Goal: Contribute content

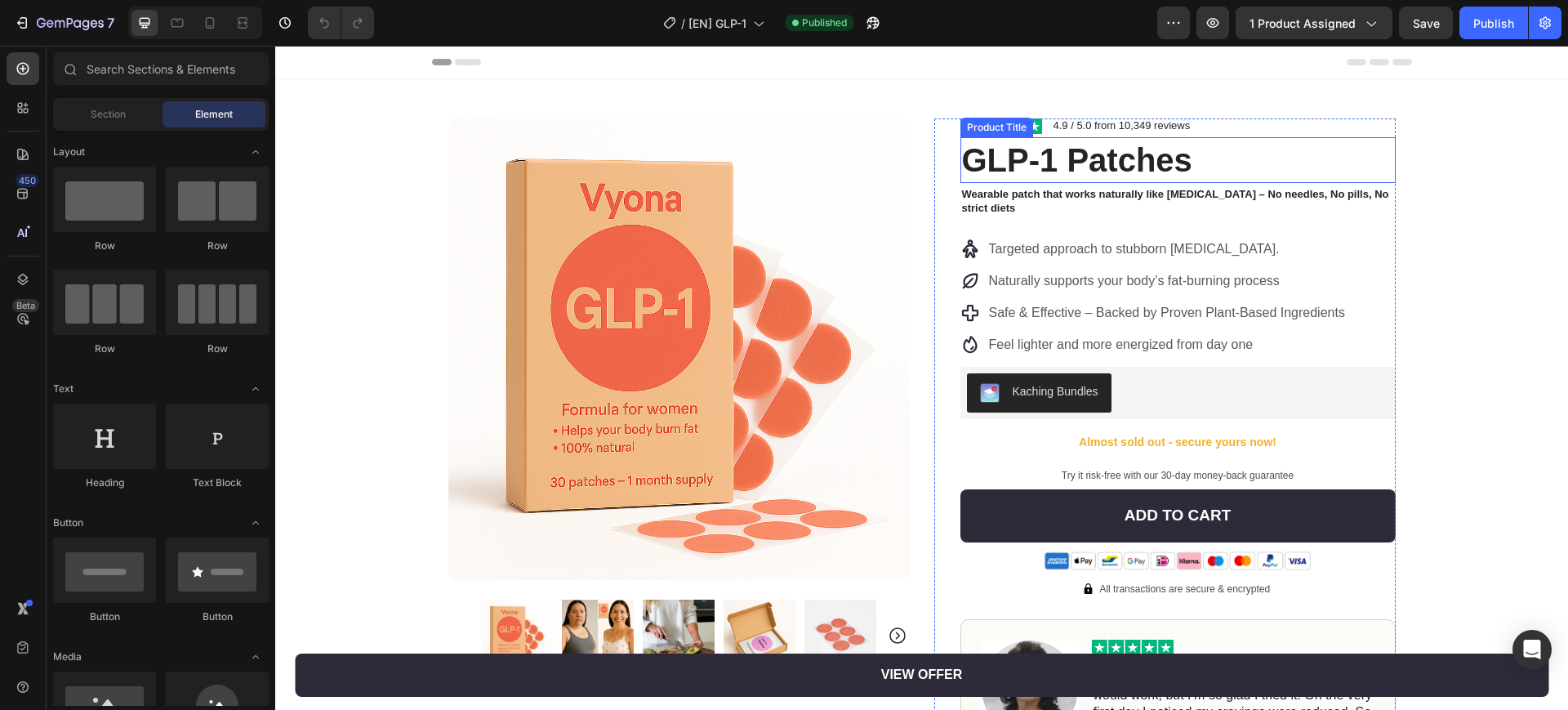
click at [1045, 158] on h1 "GLP-1 Patches" at bounding box center [1177, 160] width 435 height 46
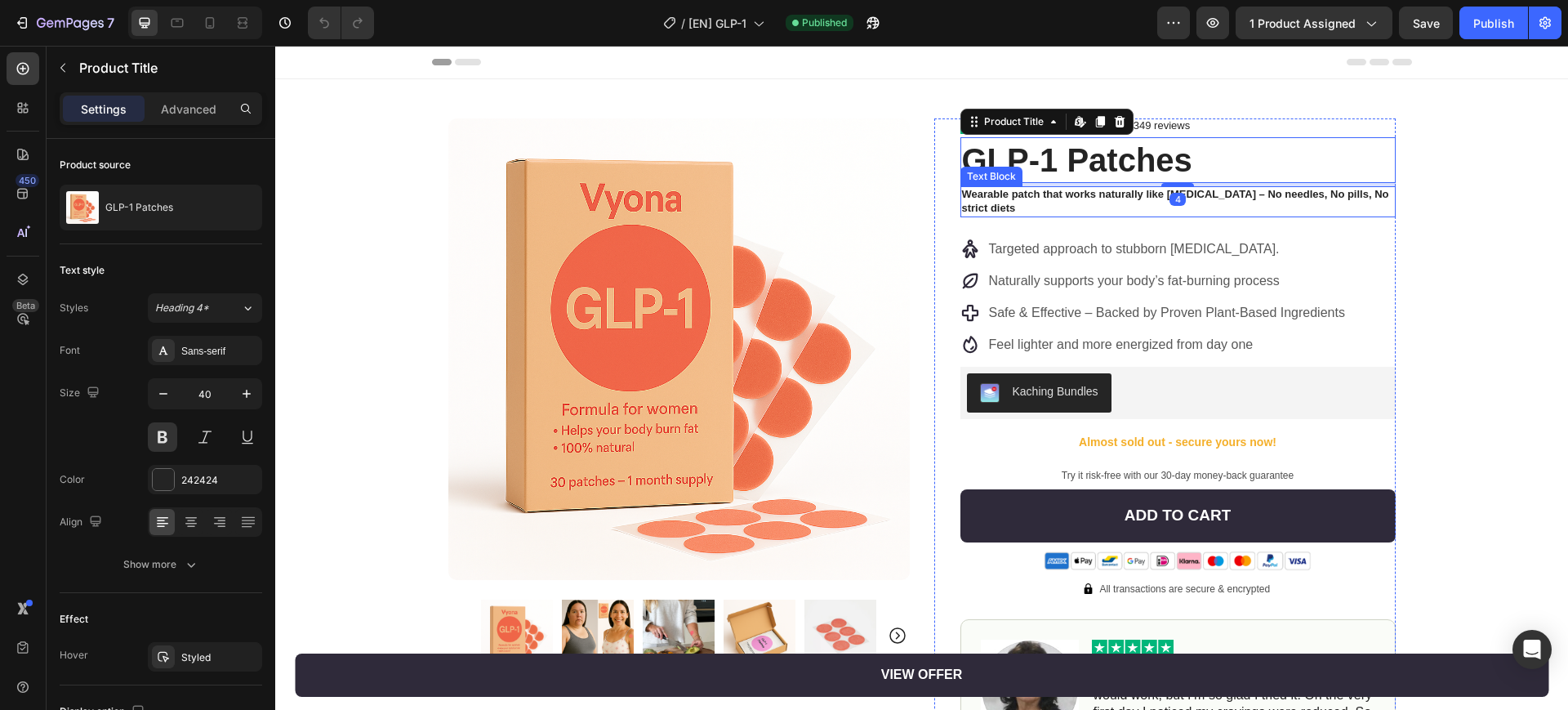
click at [1118, 191] on p "Wearable patch that works naturally like [MEDICAL_DATA] – No needles, No pills,…" at bounding box center [1178, 201] width 432 height 27
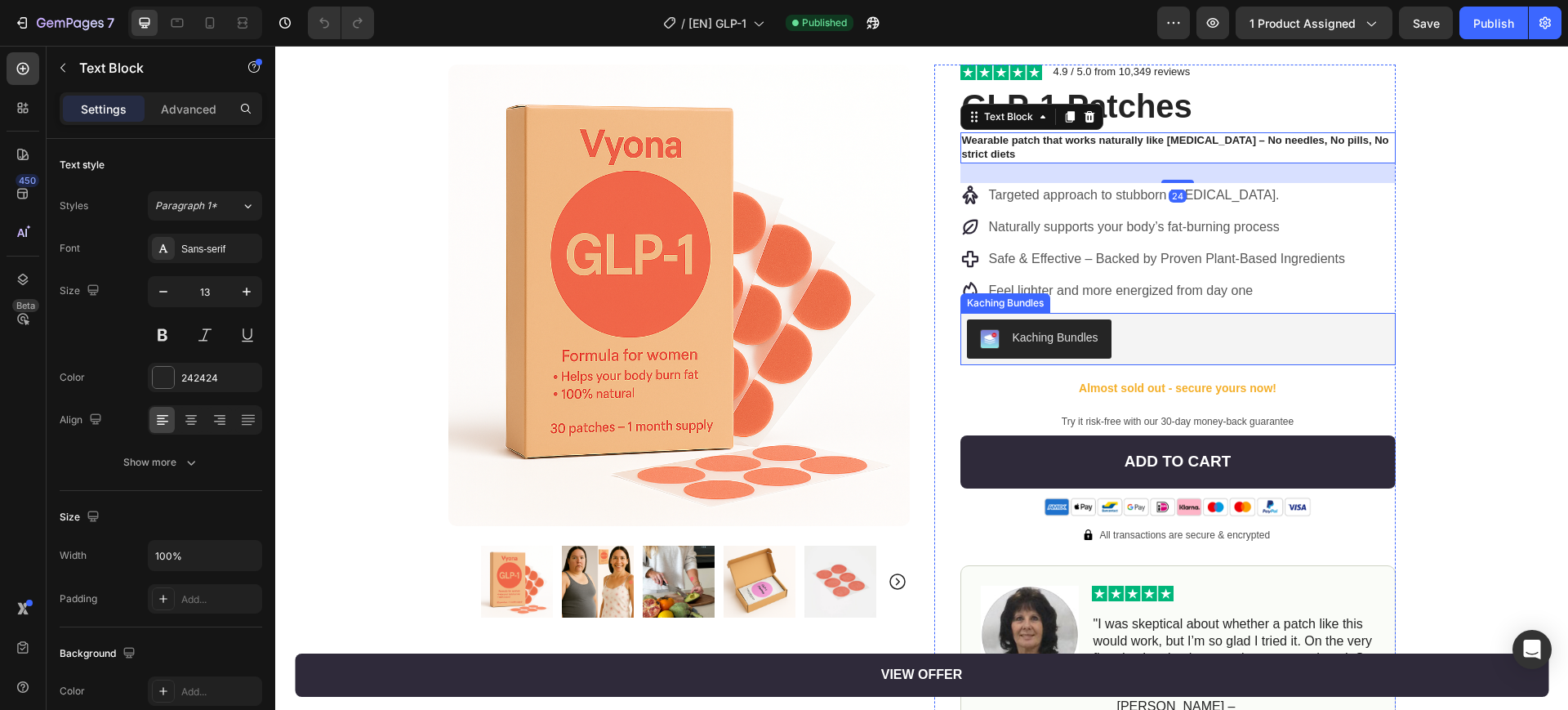
scroll to position [102, 0]
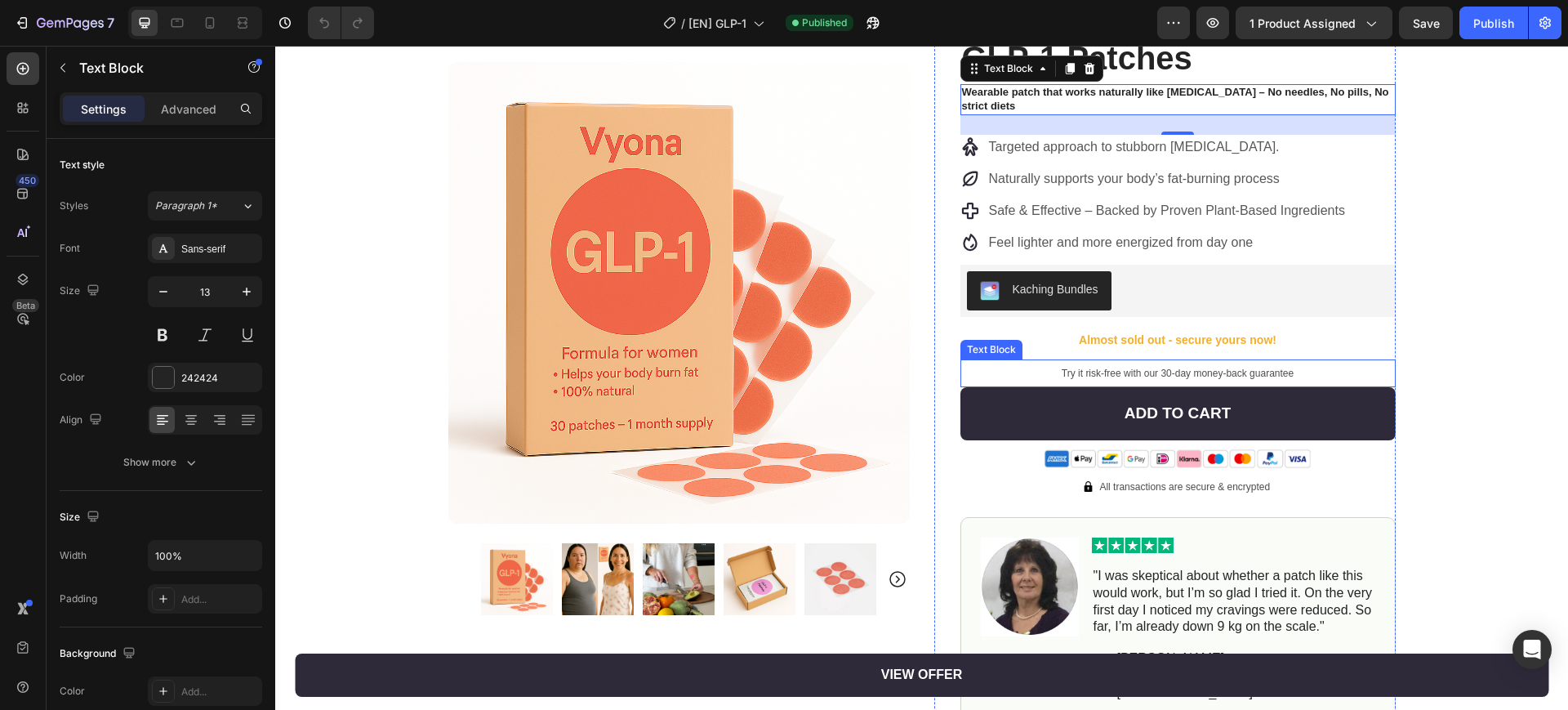
click at [1131, 372] on span "Try it risk-free with our 30-day money-back guarantee" at bounding box center [1177, 373] width 232 height 12
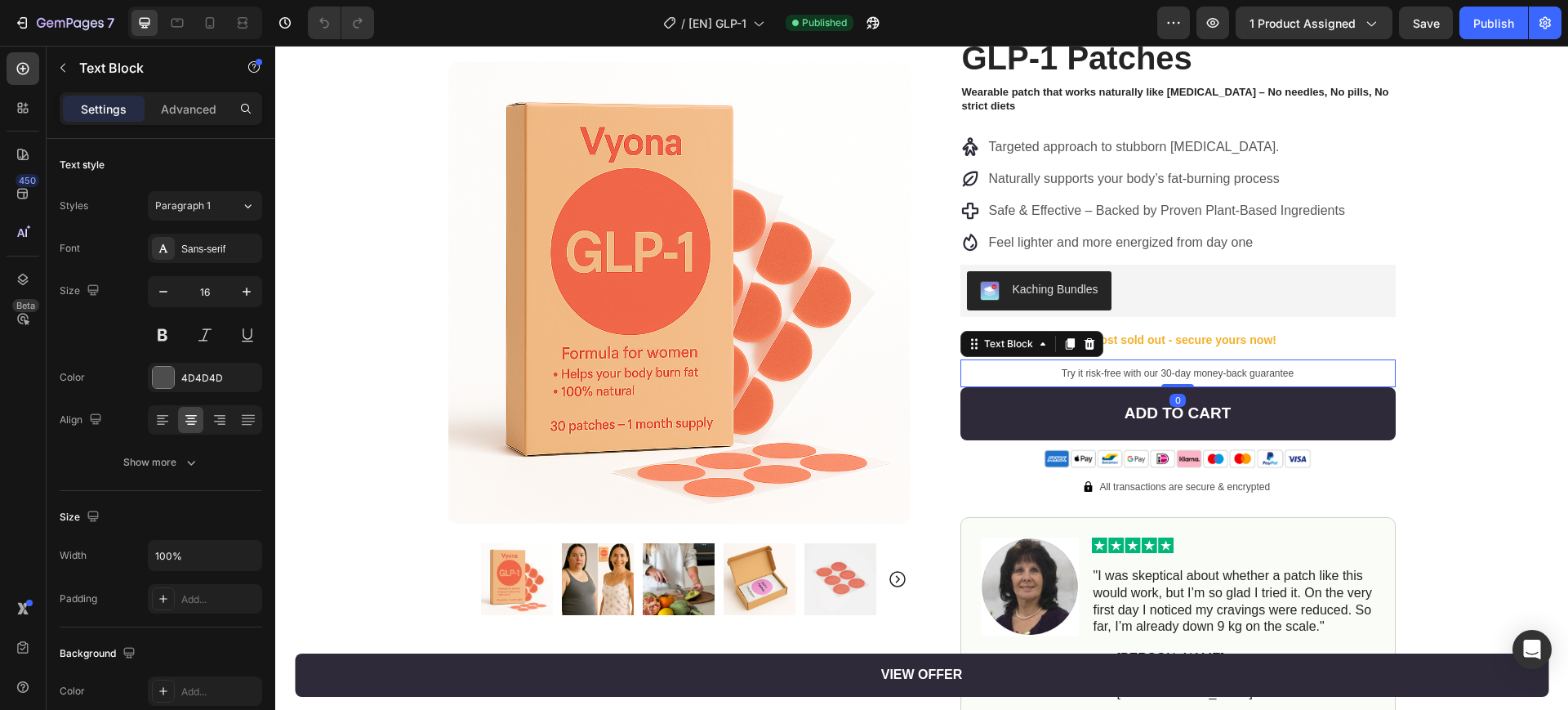
click at [1131, 372] on span "Try it risk-free with our 30-day money-back guarantee" at bounding box center [1177, 373] width 232 height 12
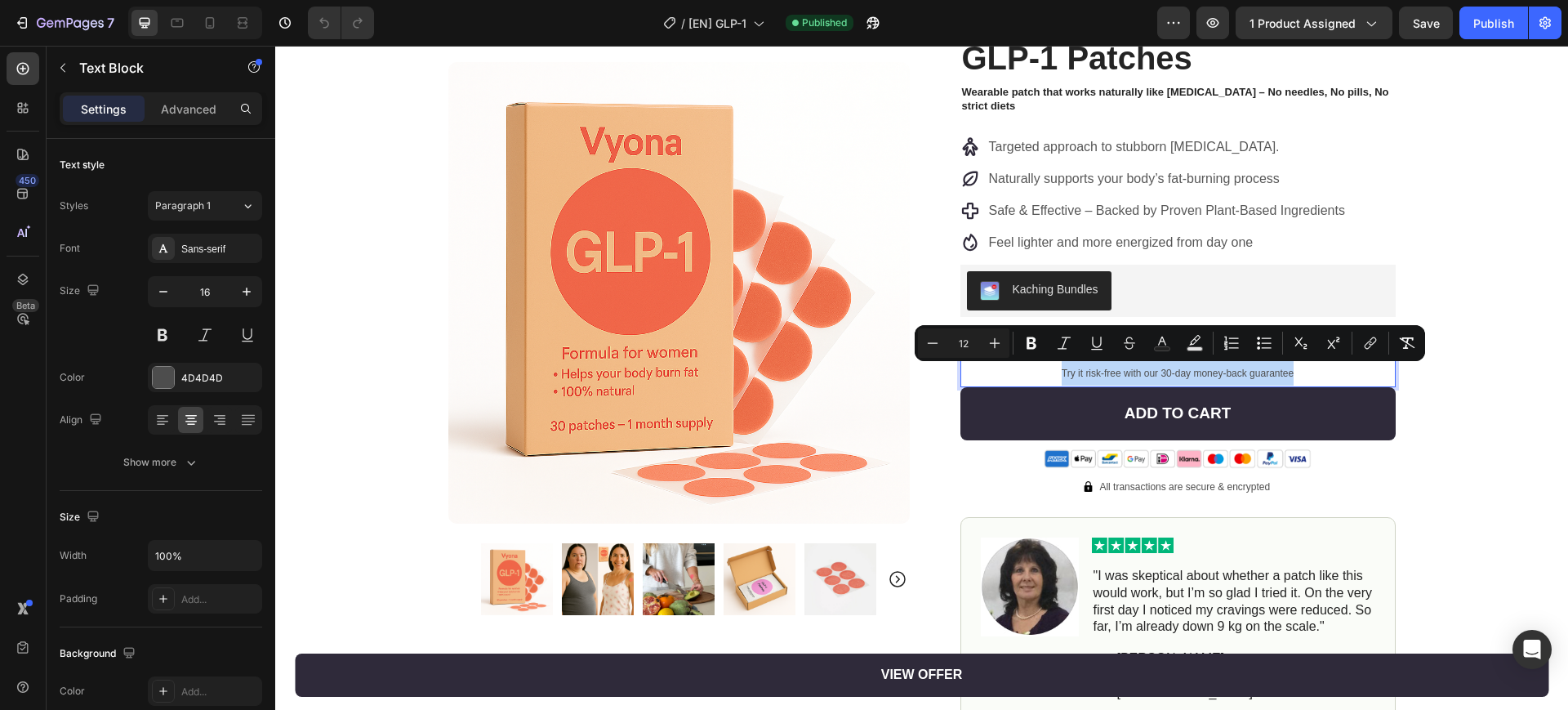
click at [1154, 372] on span "Try it risk-free with our 30-day money-back guarantee" at bounding box center [1177, 373] width 232 height 12
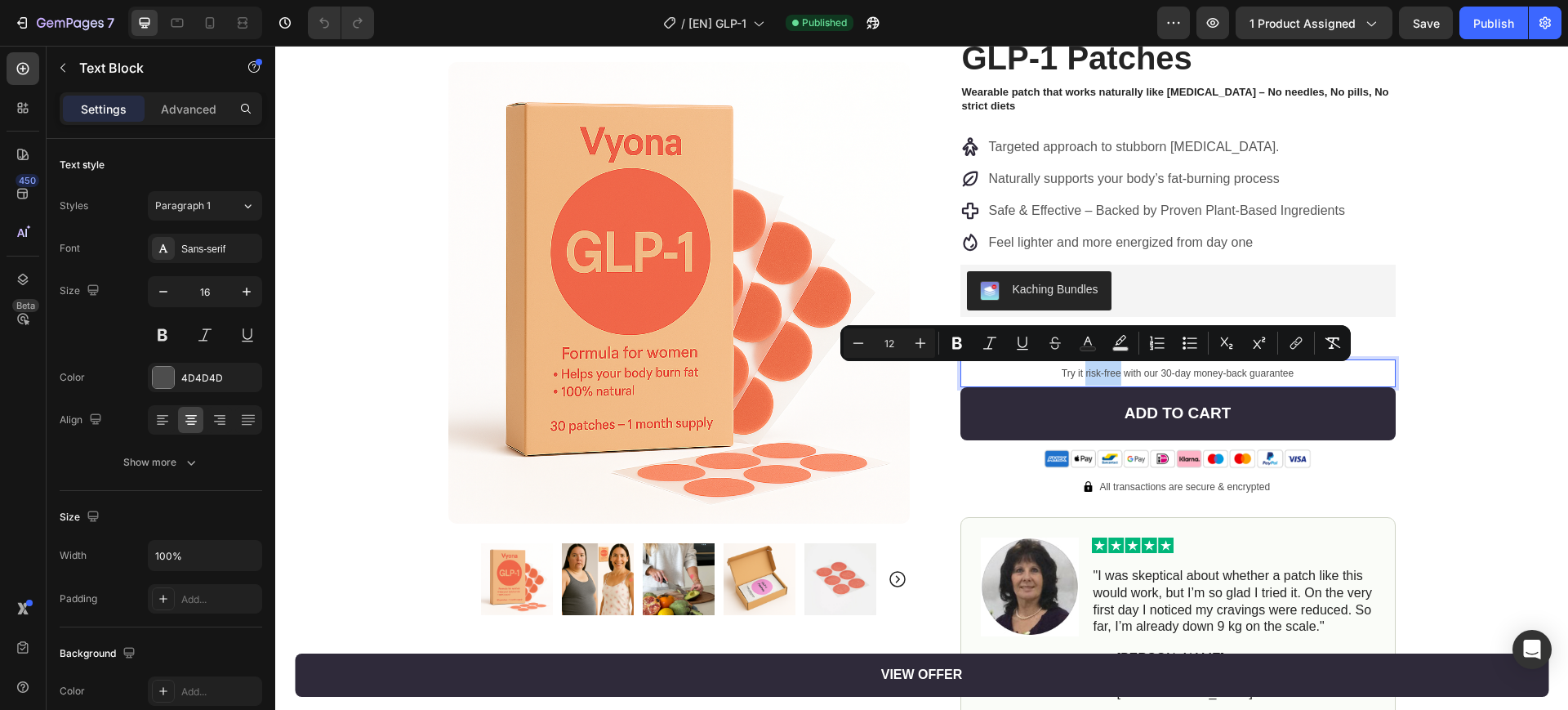
drag, startPoint x: 1077, startPoint y: 371, endPoint x: 1114, endPoint y: 371, distance: 37.0
click at [1114, 371] on span "Try it risk-free with our 30-day money-back guarantee" at bounding box center [1177, 373] width 232 height 12
click at [1092, 375] on span "Try it risk-free with our 30-day money-back guarantee" at bounding box center [1177, 373] width 232 height 12
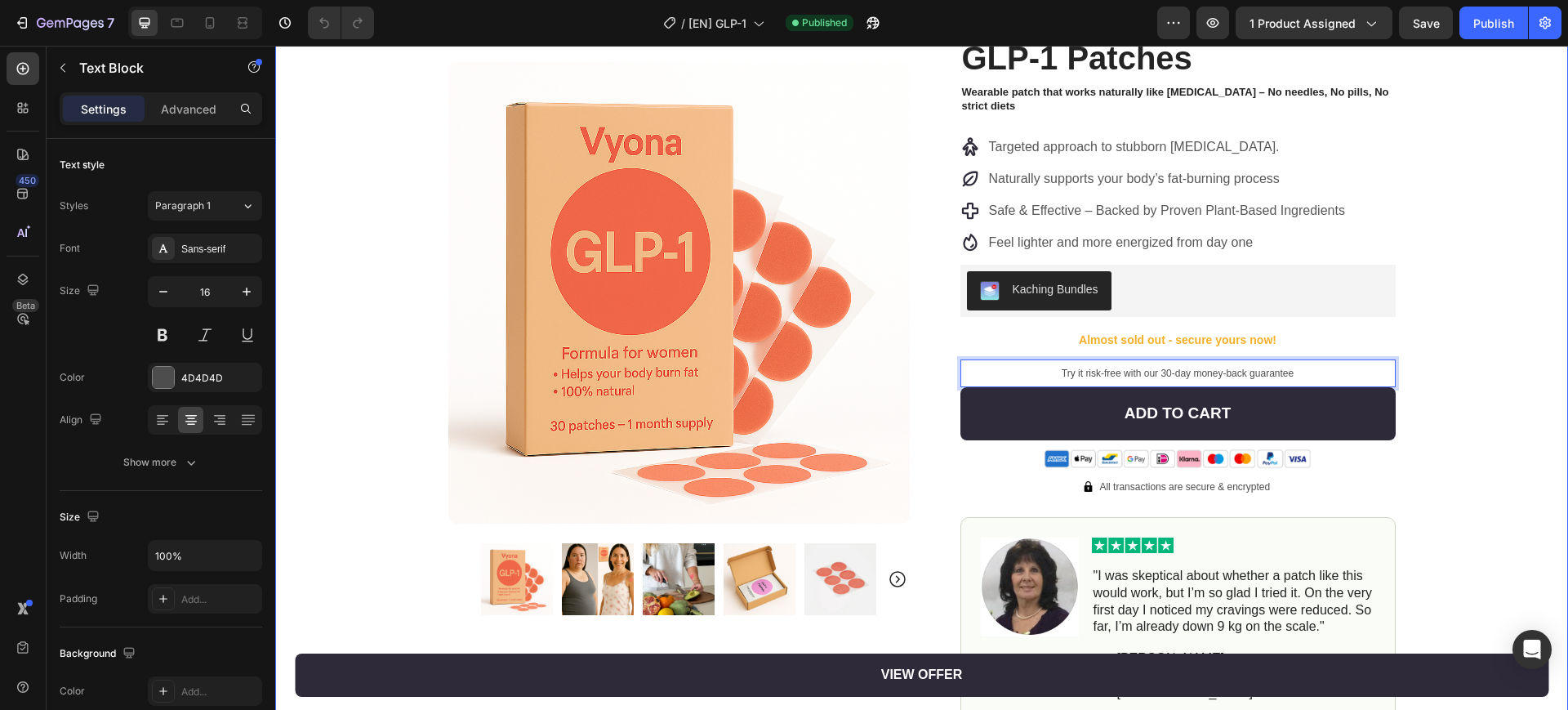
click at [1416, 339] on div "Product Images Row Image 4.9 / 5.0 from 10,349 reviews Text Block Row GLP-1 Pat…" at bounding box center [921, 467] width 1292 height 980
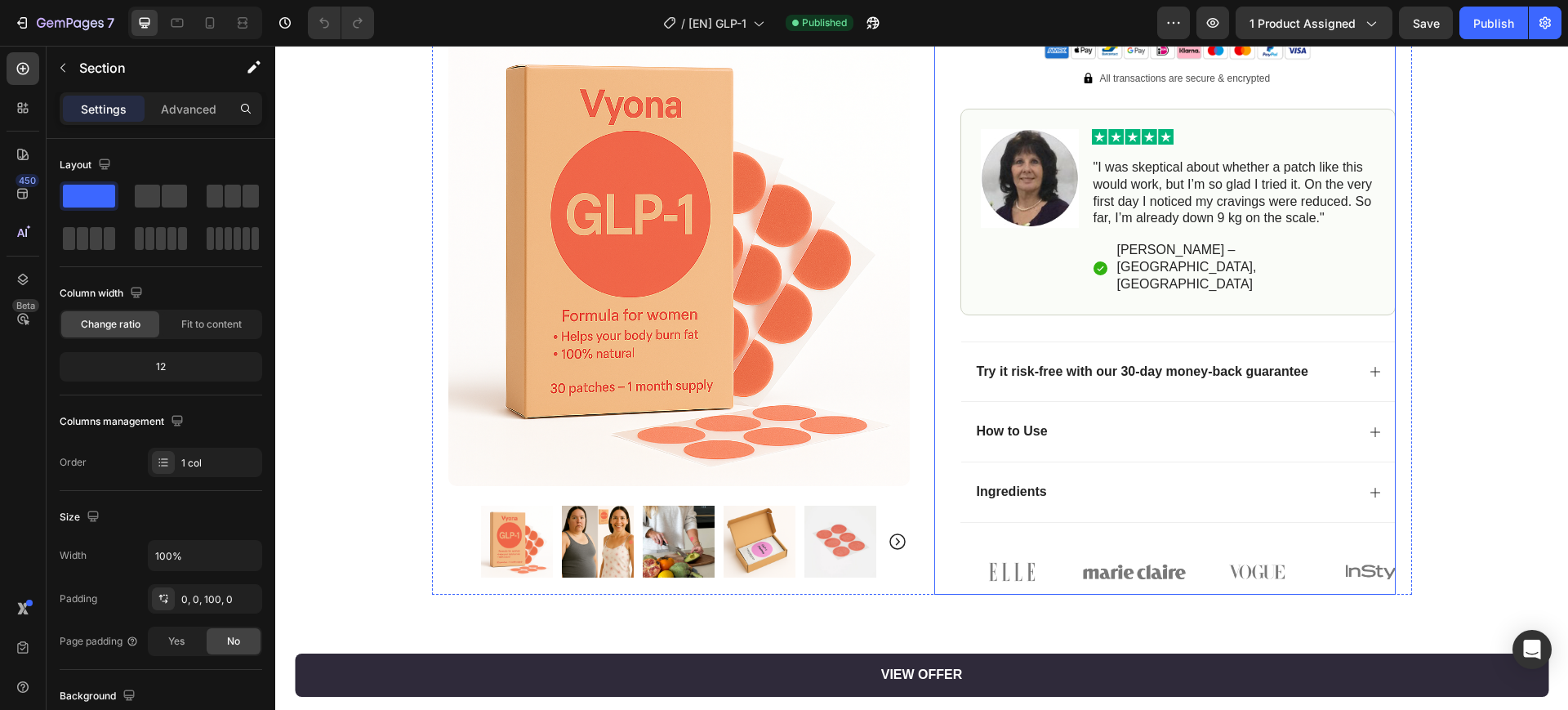
scroll to position [612, 0]
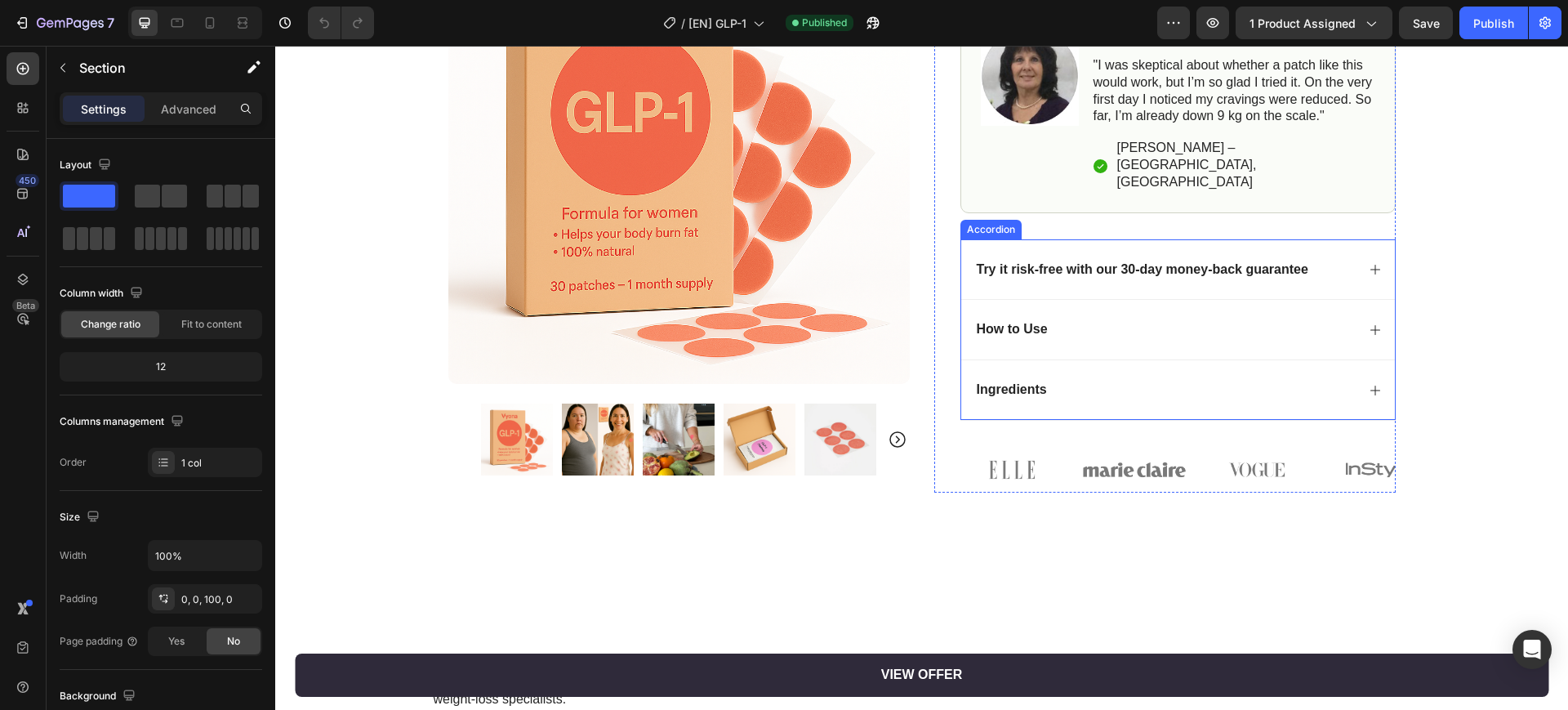
click at [1370, 263] on icon at bounding box center [1375, 269] width 13 height 13
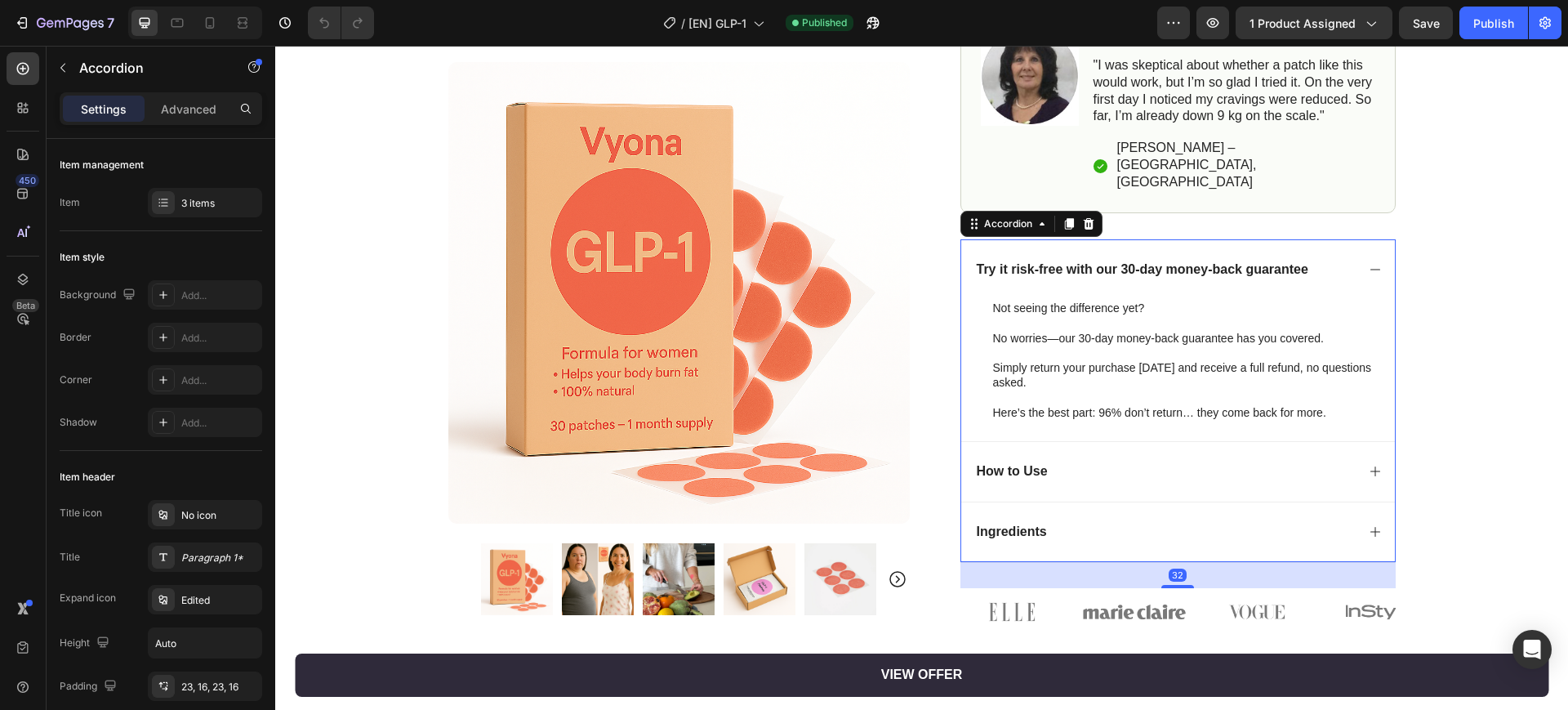
click at [1370, 263] on icon at bounding box center [1375, 269] width 13 height 13
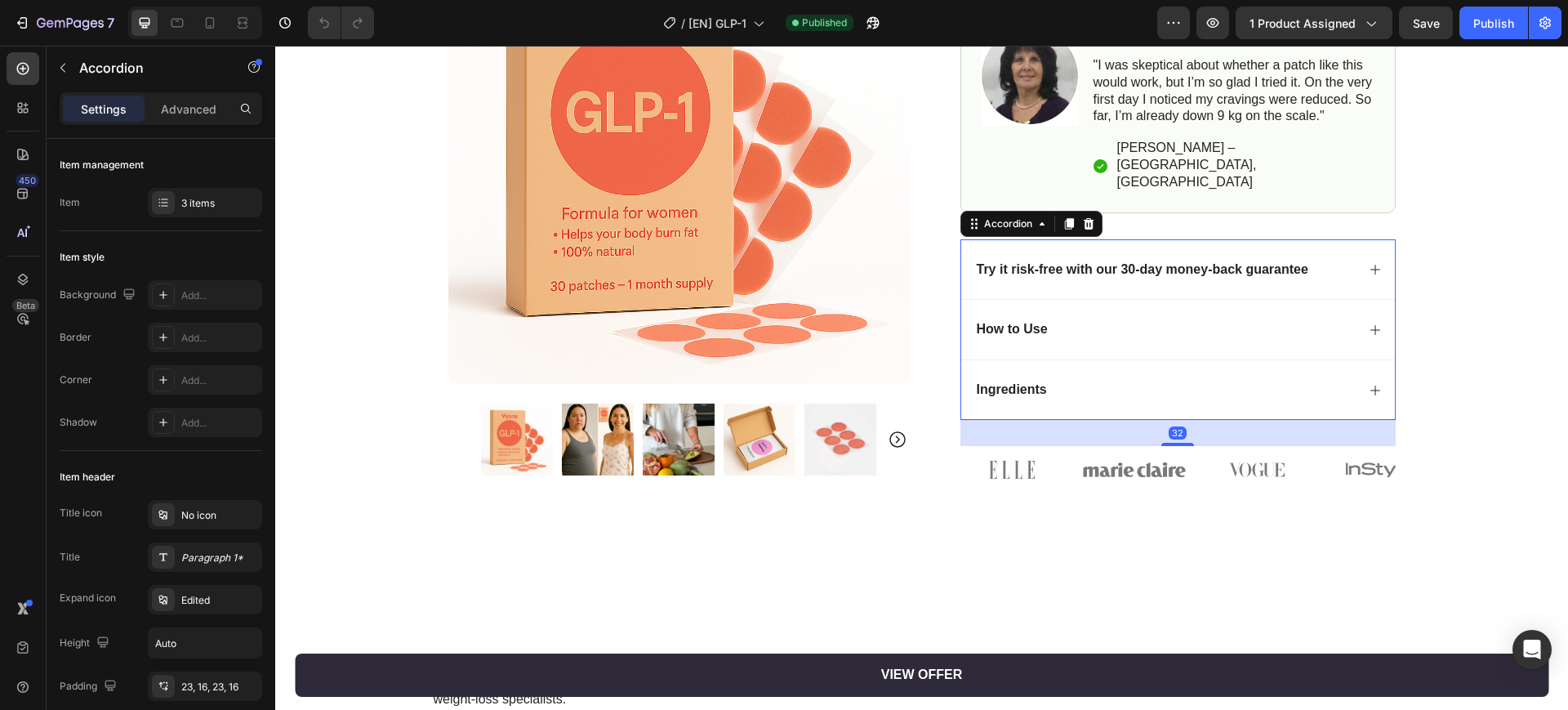
click at [1359, 299] on div "How to Use" at bounding box center [1177, 329] width 433 height 60
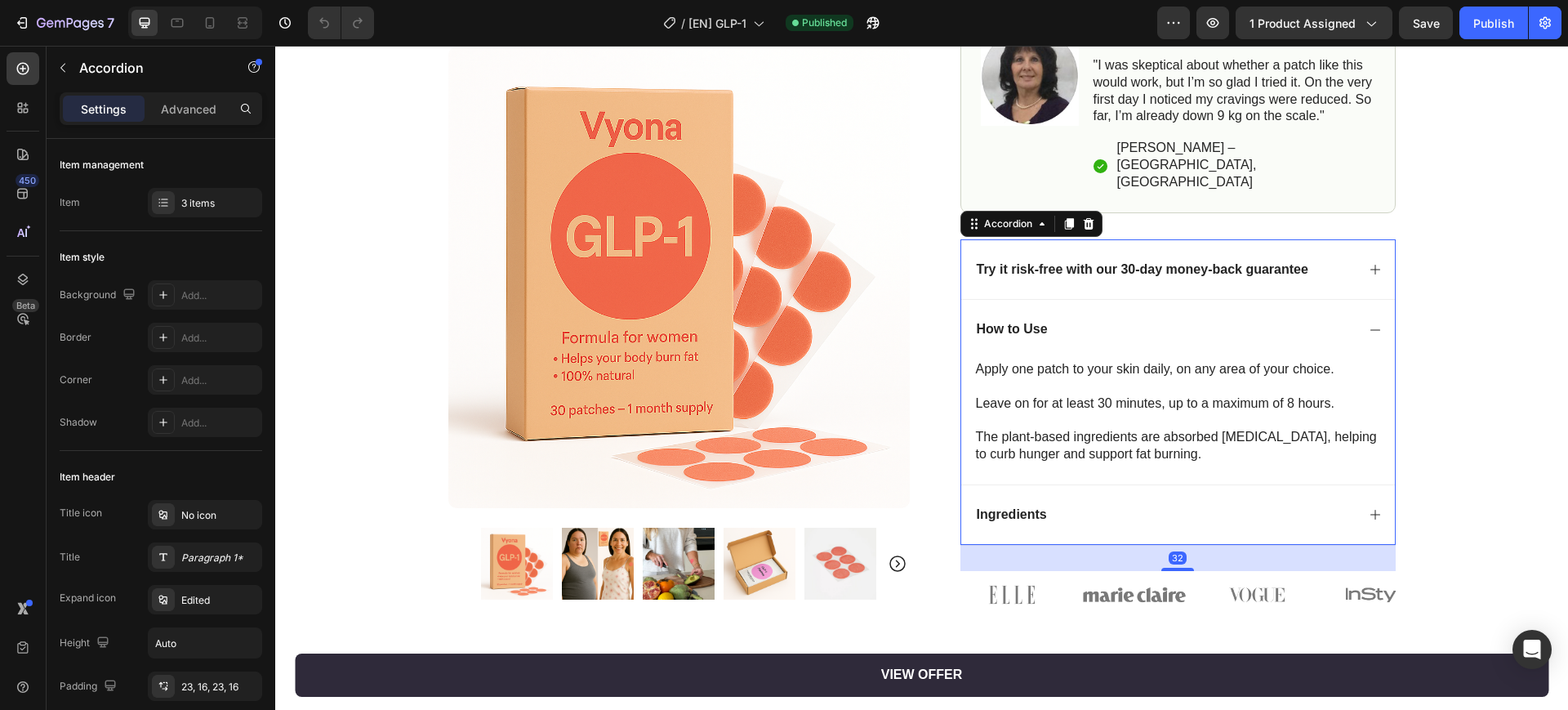
click at [1360, 299] on div "How to Use" at bounding box center [1177, 329] width 433 height 60
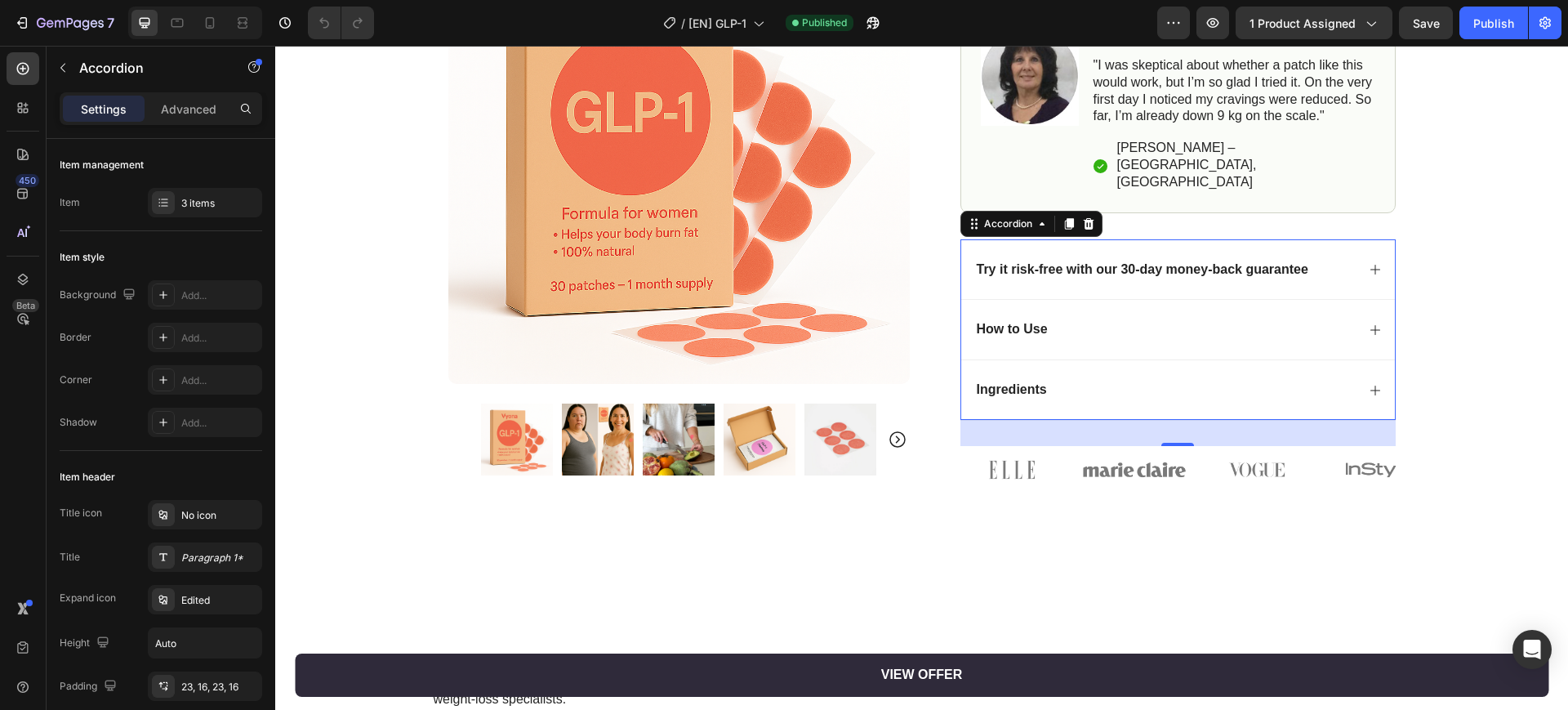
click at [1357, 371] on div "Ingredients" at bounding box center [1177, 390] width 433 height 60
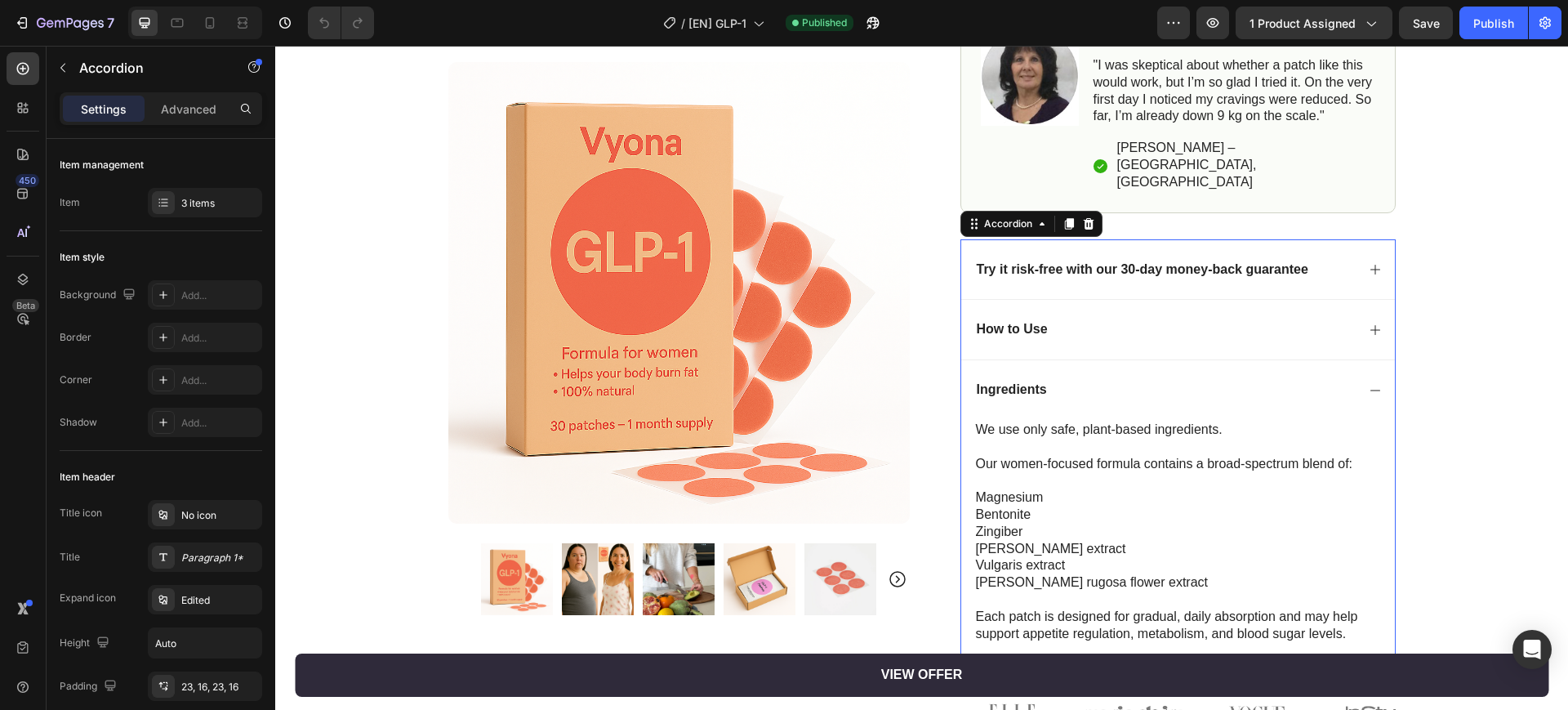
click at [1357, 371] on div "Ingredients" at bounding box center [1177, 390] width 433 height 60
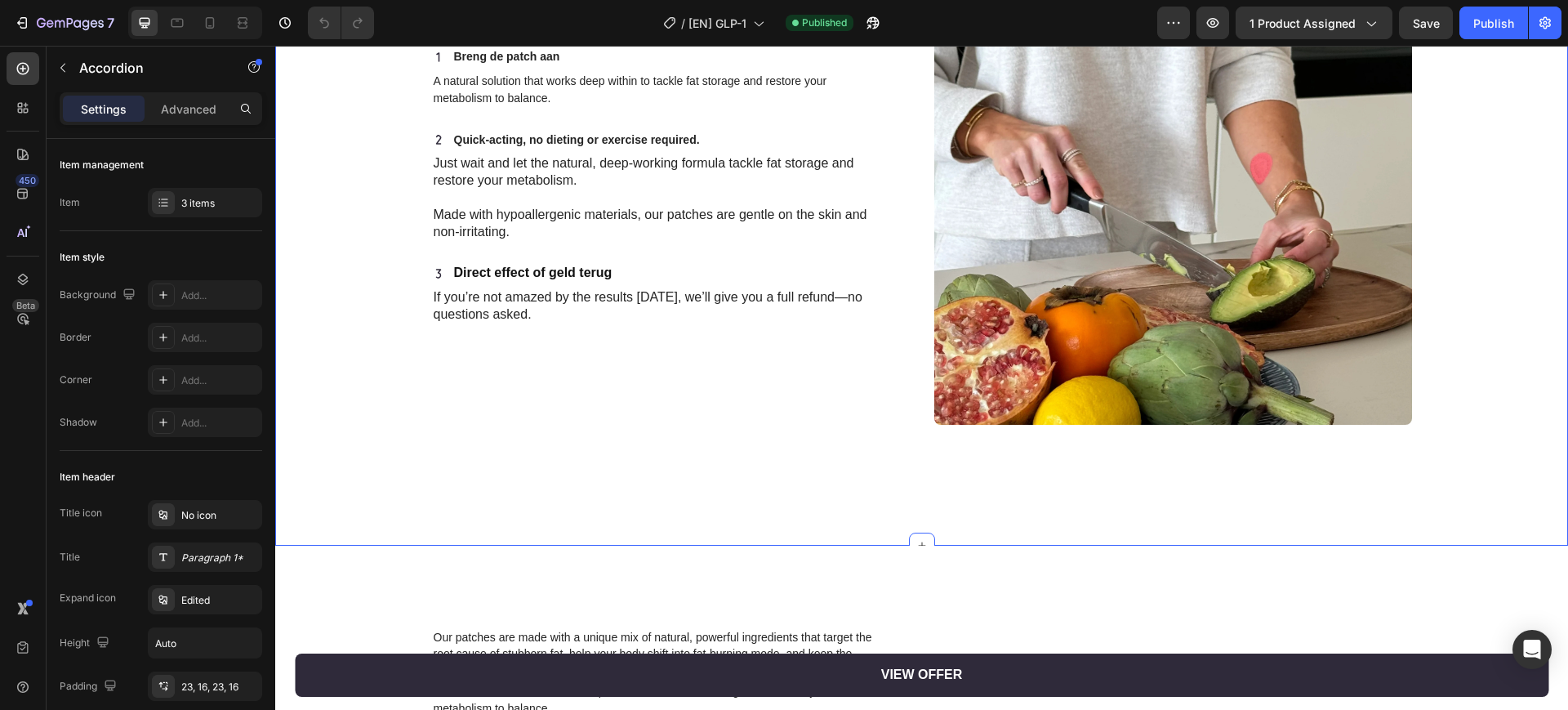
scroll to position [2656, 0]
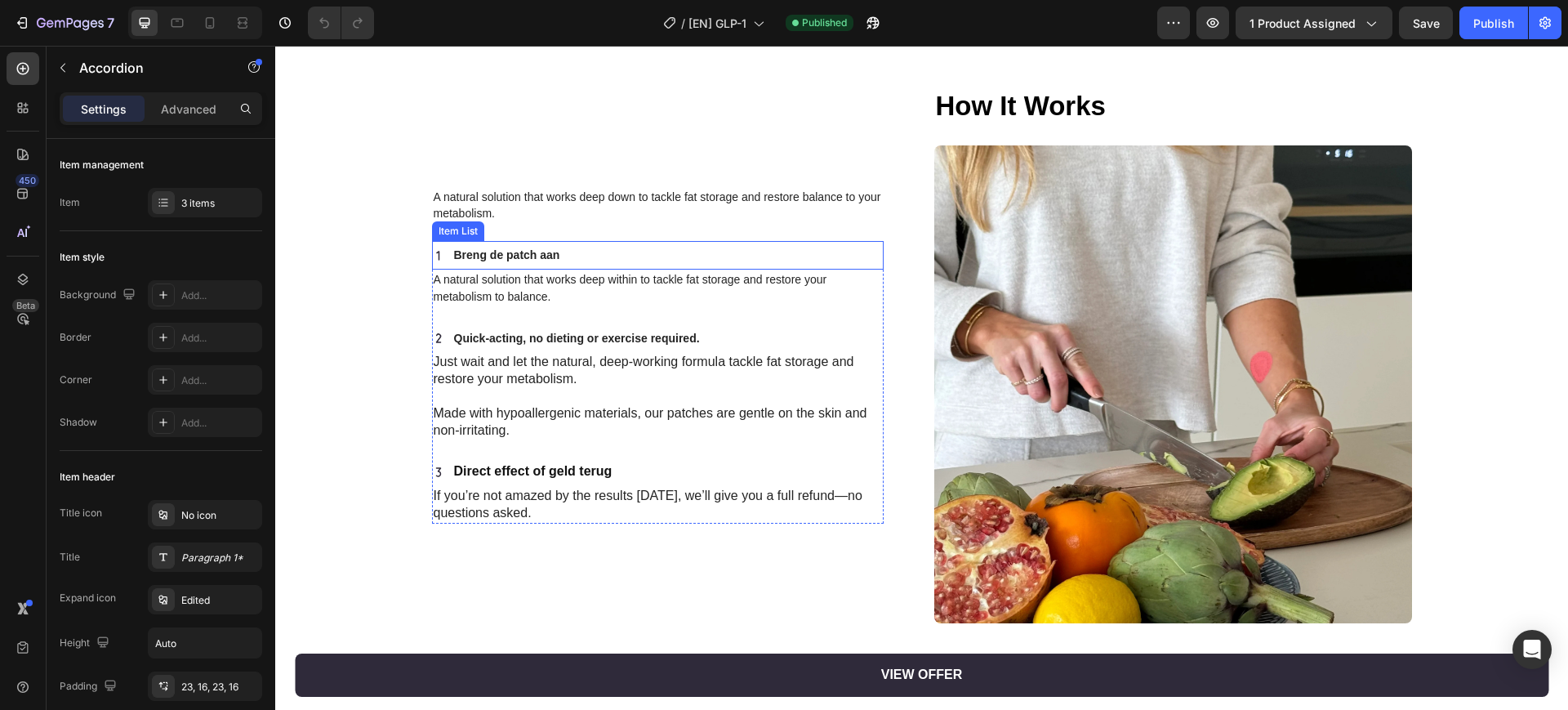
click at [536, 246] on p "Breng de patch aan" at bounding box center [508, 255] width 106 height 24
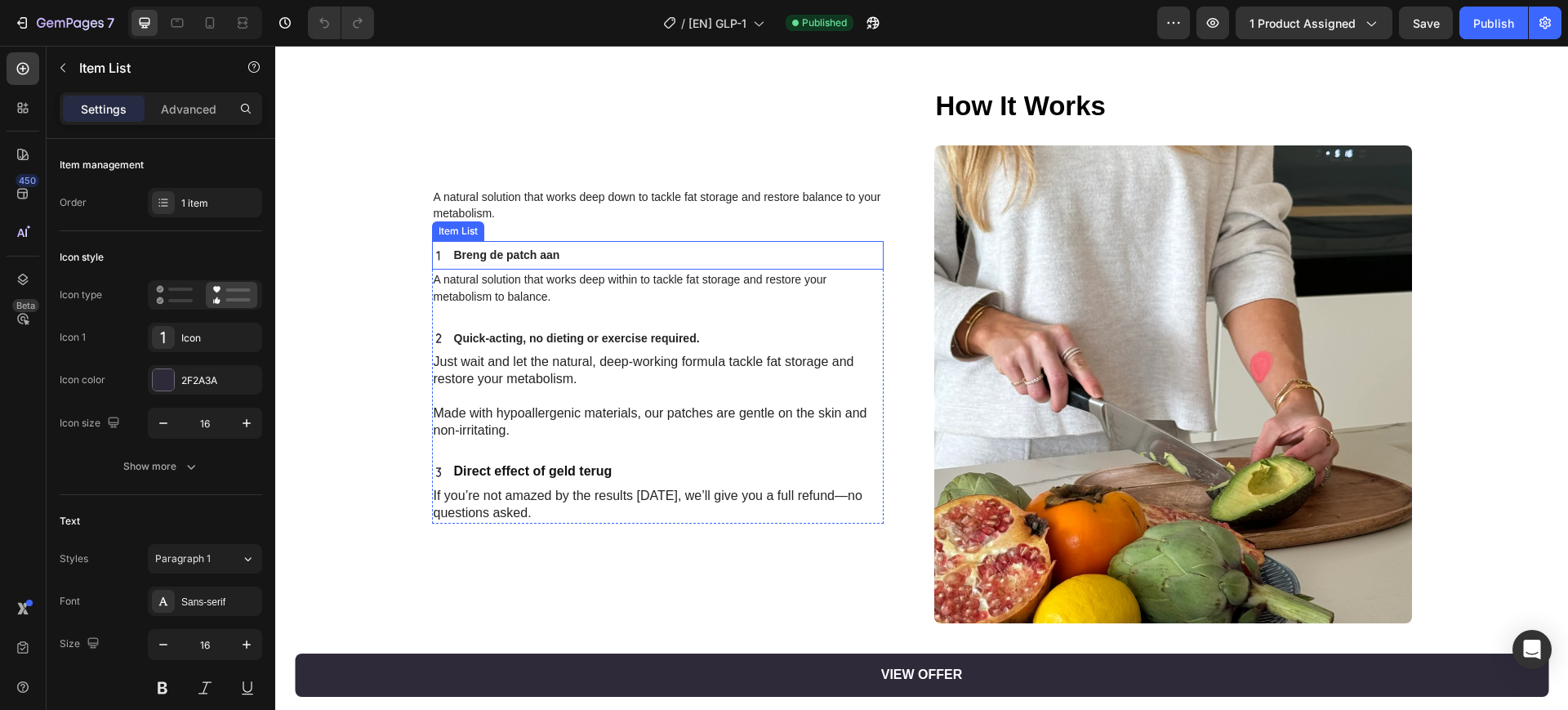
click at [536, 246] on p "Breng de patch aan" at bounding box center [508, 255] width 106 height 24
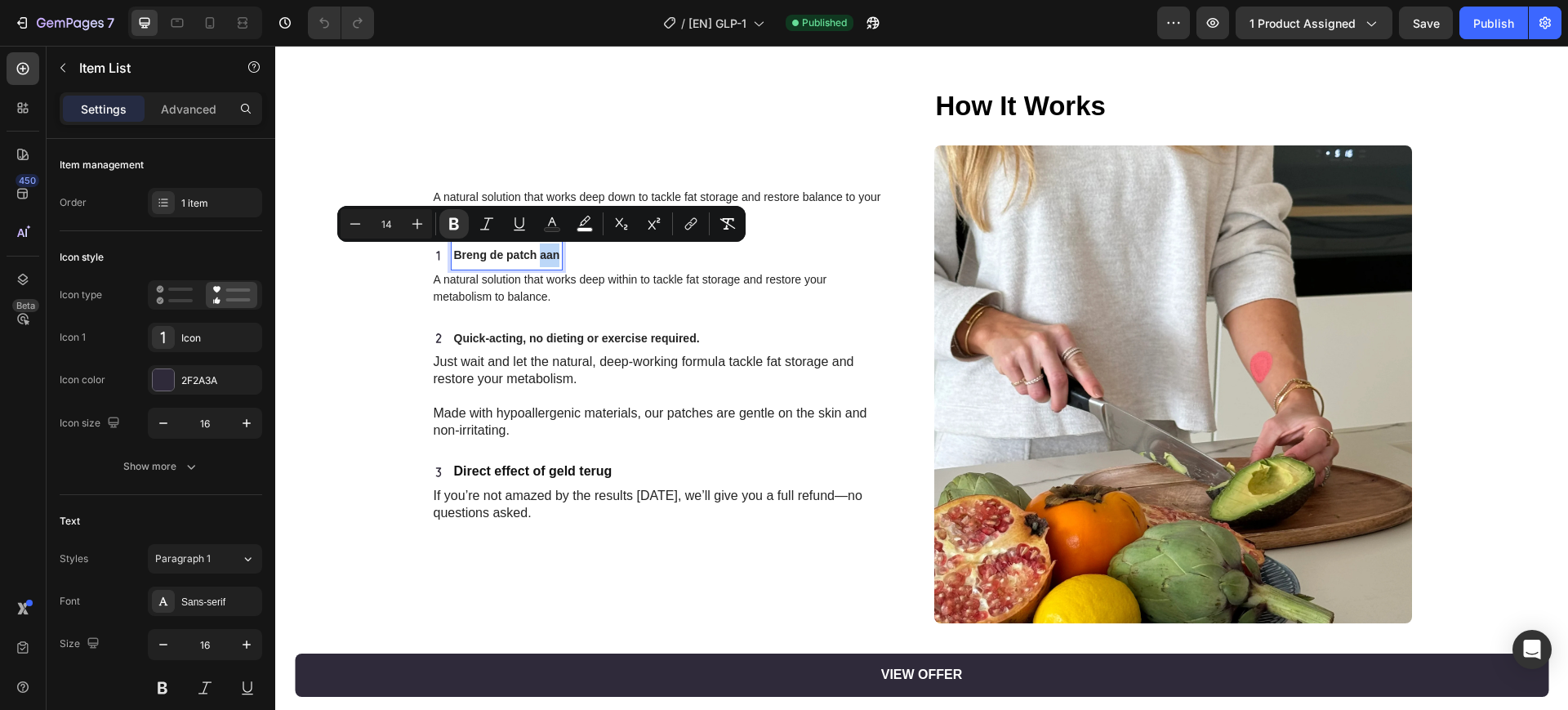
click at [536, 246] on p "Breng de patch aan" at bounding box center [508, 255] width 106 height 24
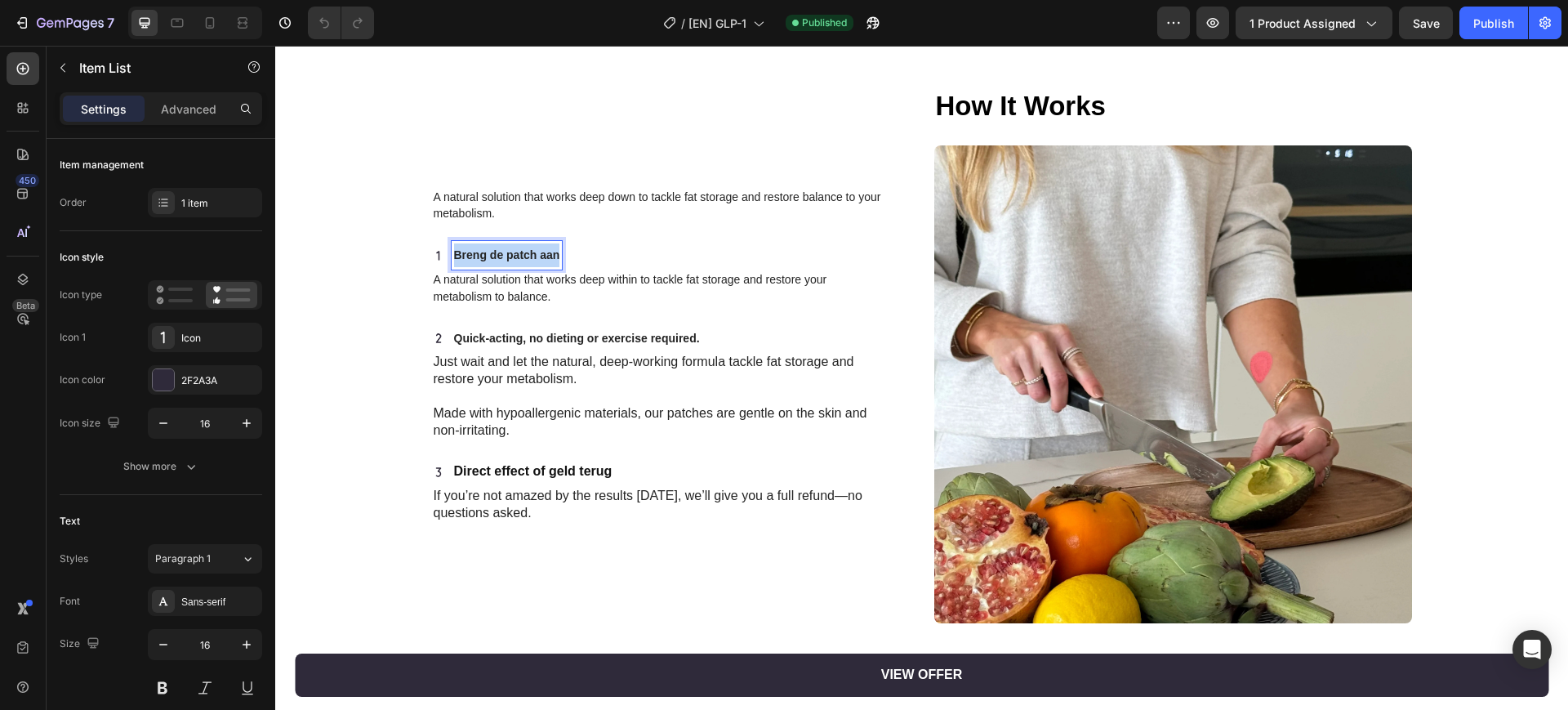
click at [536, 246] on p "Breng de patch aan" at bounding box center [508, 255] width 106 height 24
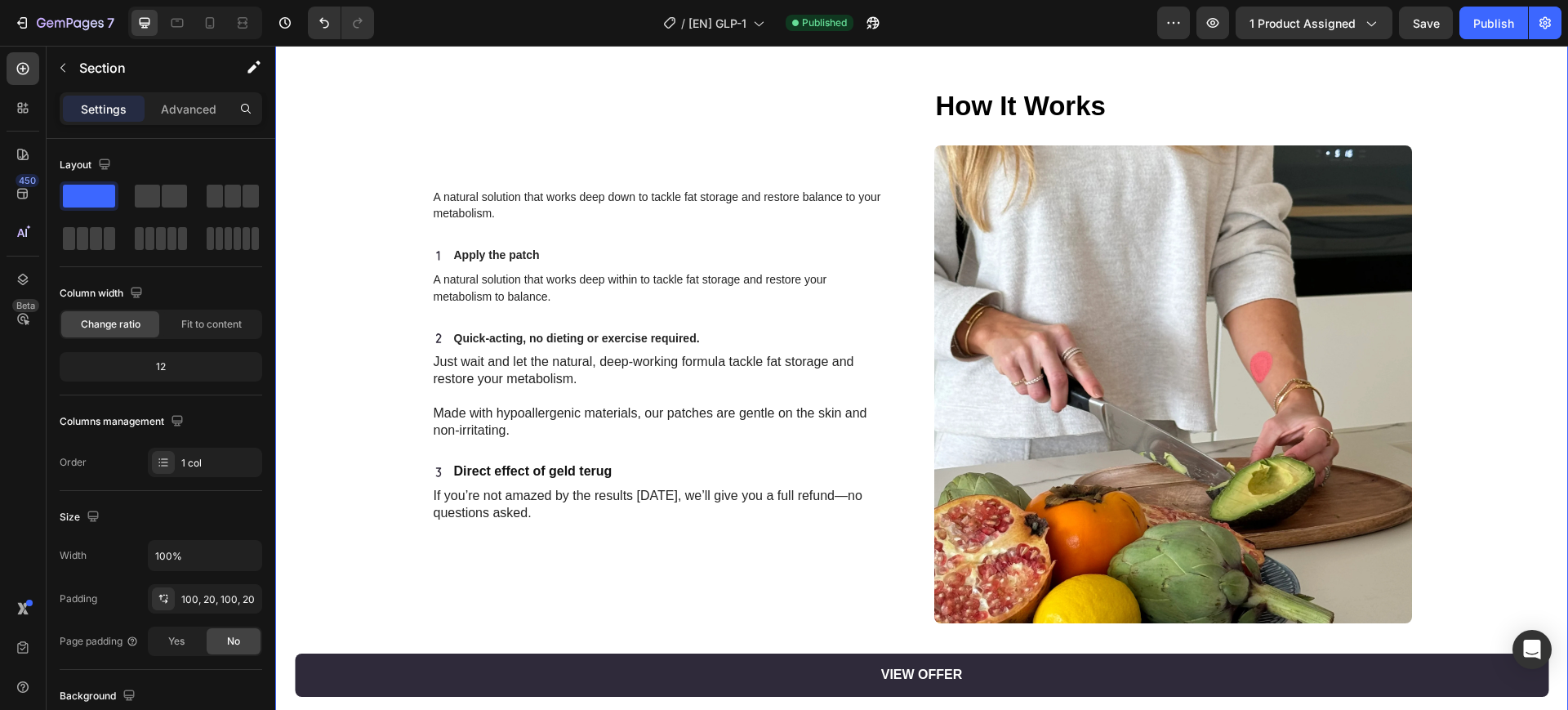
click at [347, 285] on div "A natural solution that works deep down to tackle fat storage and restore balan…" at bounding box center [921, 375] width 1260 height 575
click at [531, 469] on strong "Direct effect of geld terug" at bounding box center [533, 472] width 159 height 14
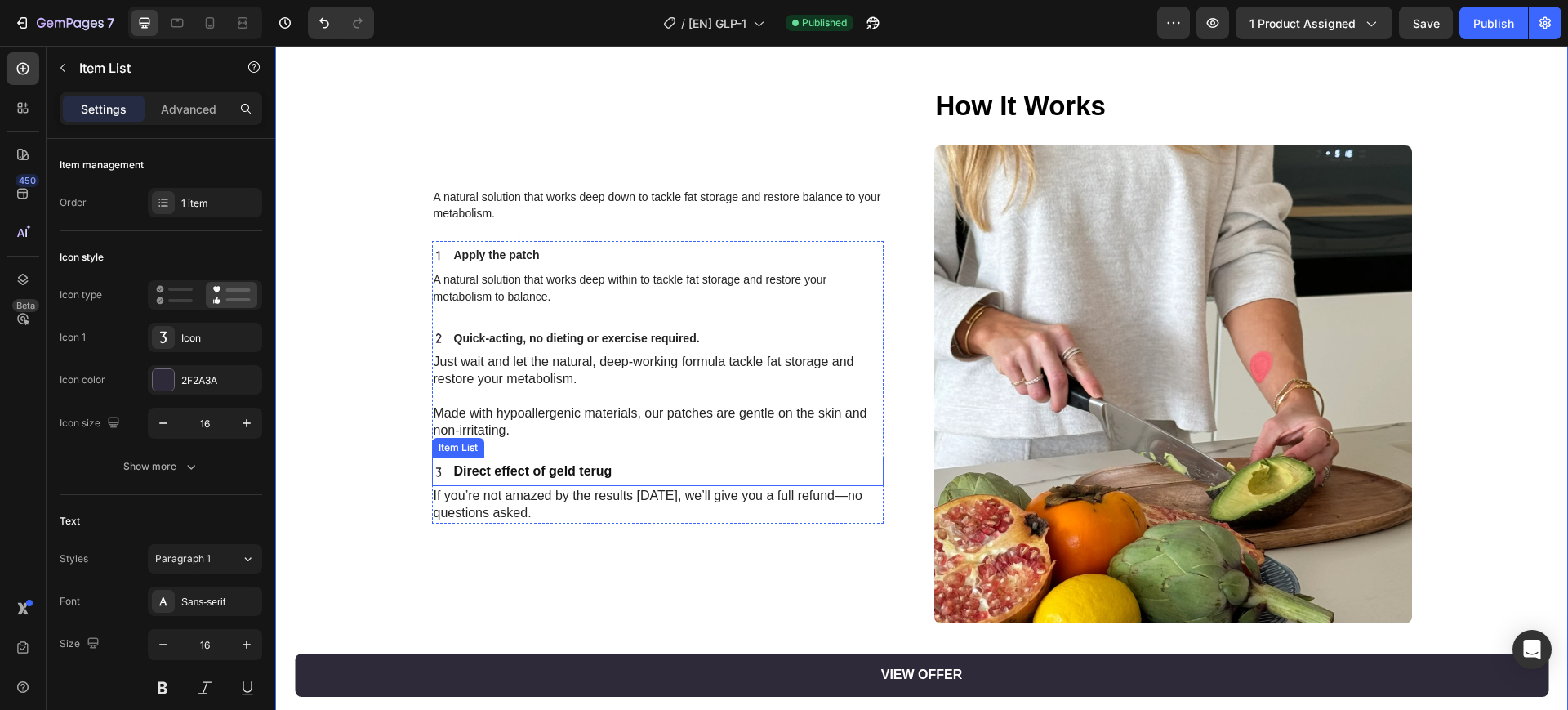
click at [531, 469] on strong "Direct effect of geld terug" at bounding box center [533, 472] width 159 height 14
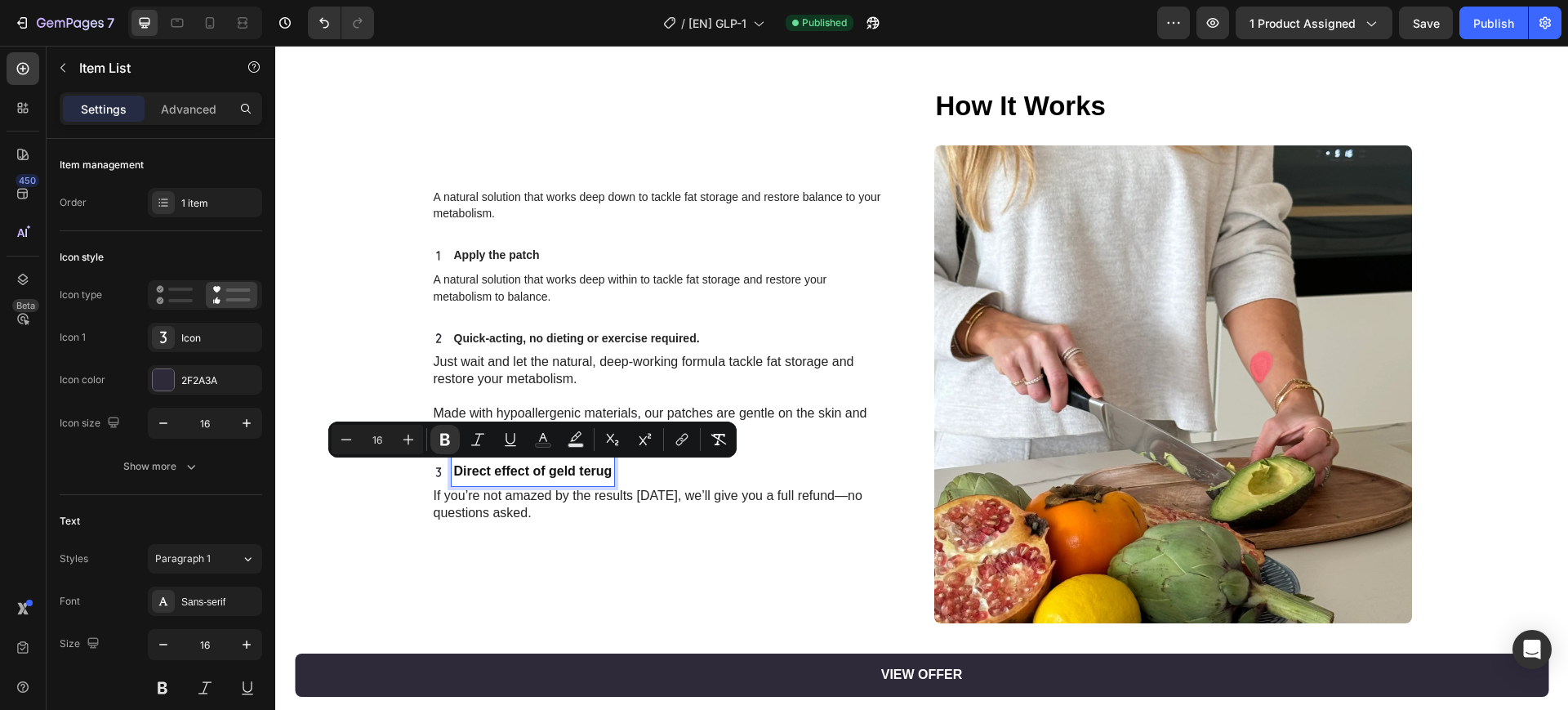
click at [465, 466] on strong "Direct effect of geld terug" at bounding box center [533, 472] width 159 height 14
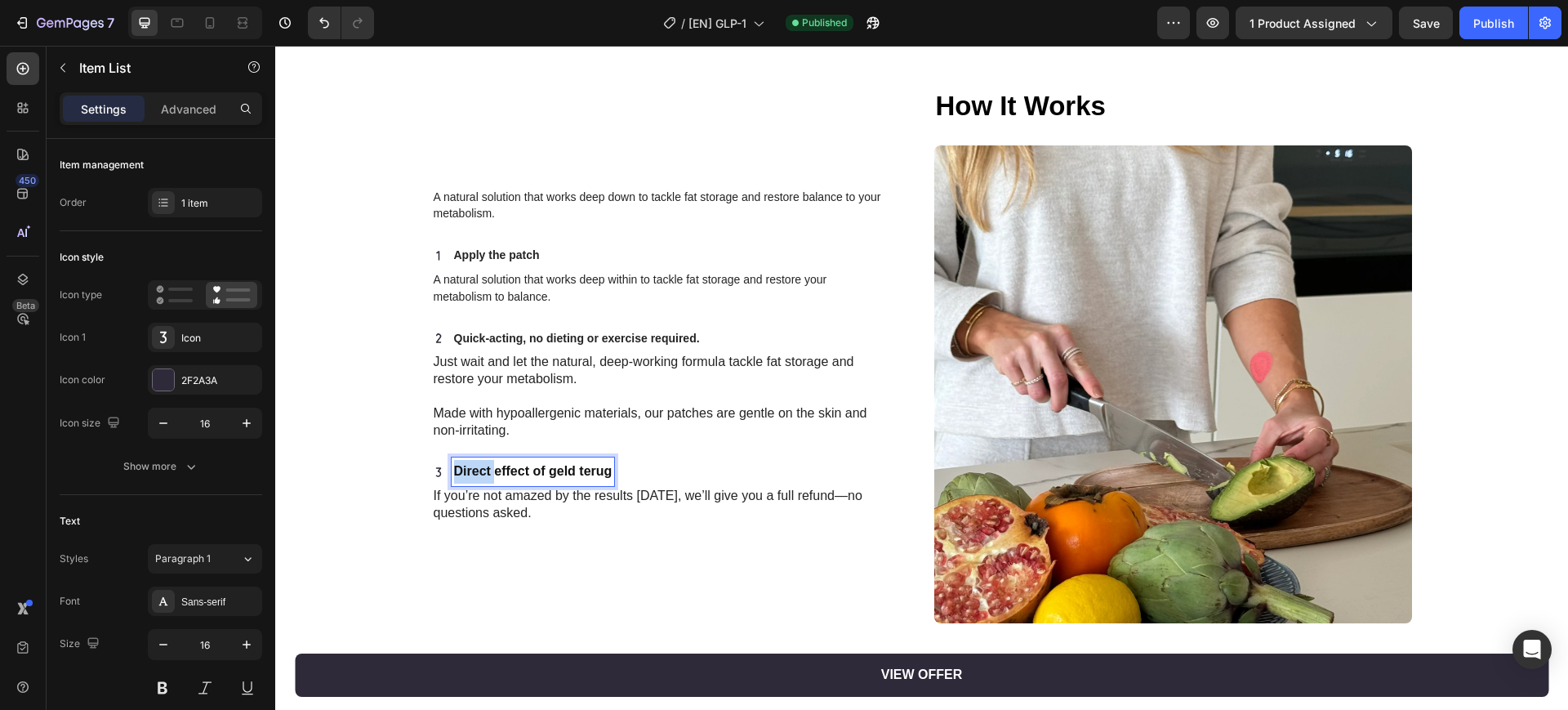
click at [465, 466] on strong "Direct effect of geld terug" at bounding box center [533, 472] width 159 height 14
drag, startPoint x: 532, startPoint y: 472, endPoint x: 609, endPoint y: 471, distance: 77.0
click at [609, 471] on strong "Instant effect of geld terug" at bounding box center [536, 472] width 164 height 14
click at [572, 539] on div "A natural solution that works deep down to tackle fat storage and restore balan…" at bounding box center [671, 355] width 477 height 536
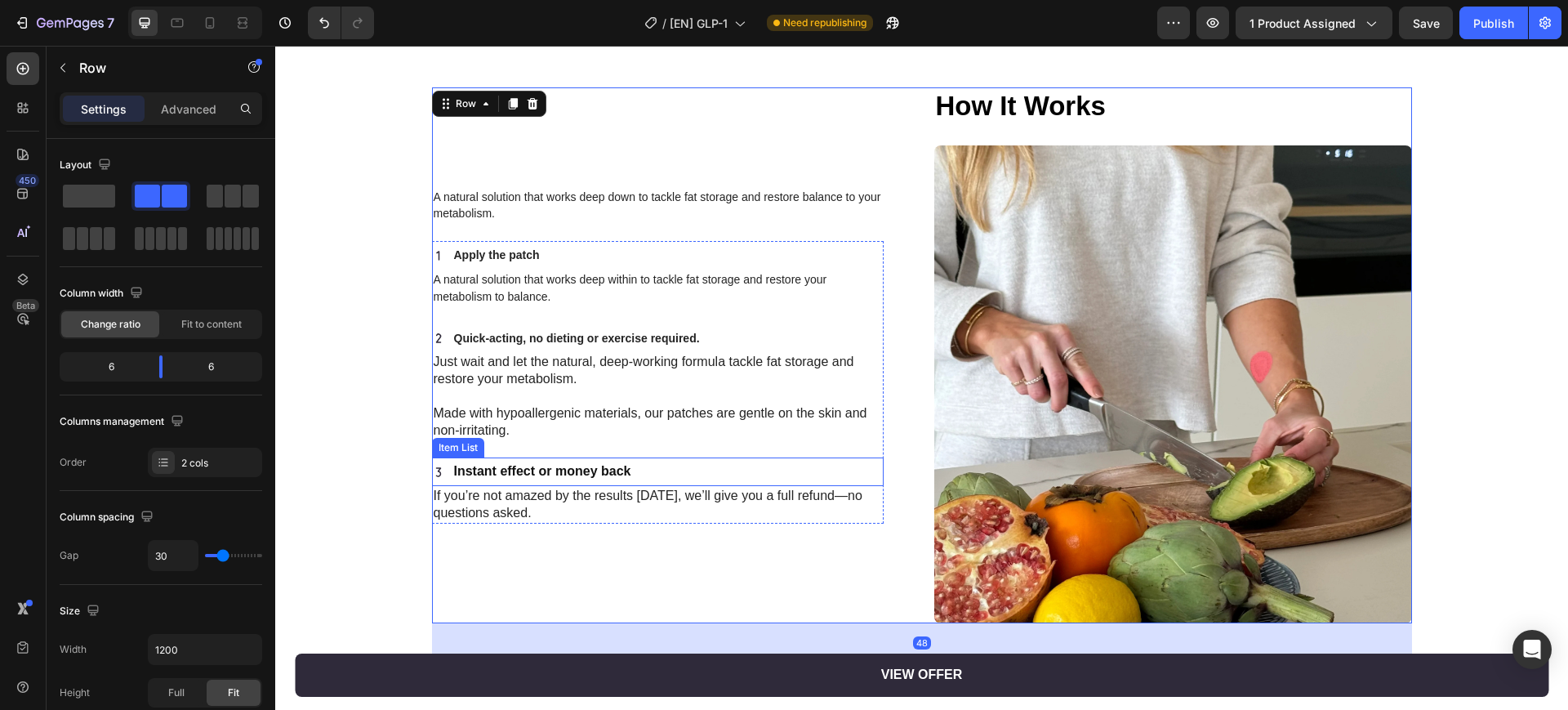
click at [529, 467] on strong "Instant effect or money back" at bounding box center [543, 472] width 177 height 14
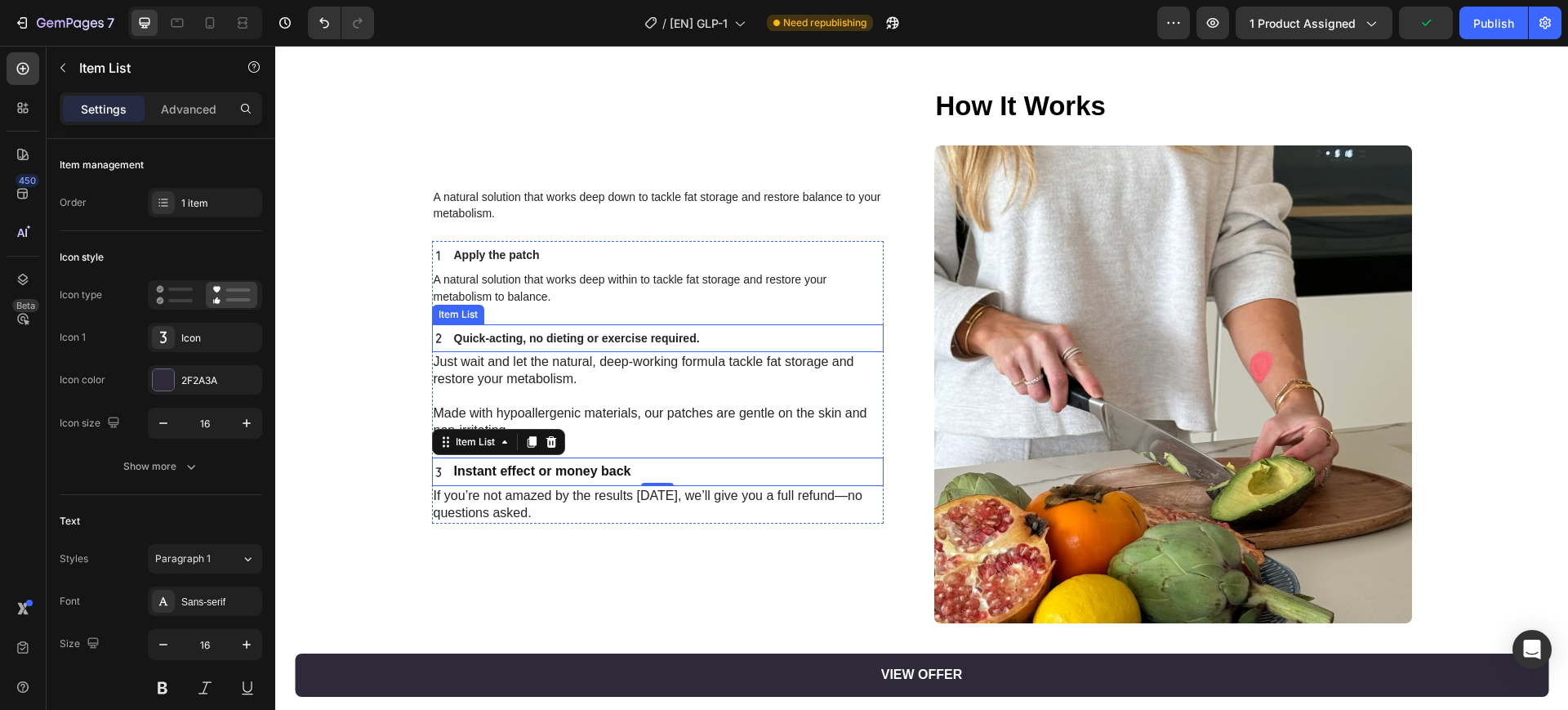
click at [527, 340] on strong "Quick-acting, no dieting or exercise required." at bounding box center [577, 338] width 245 height 13
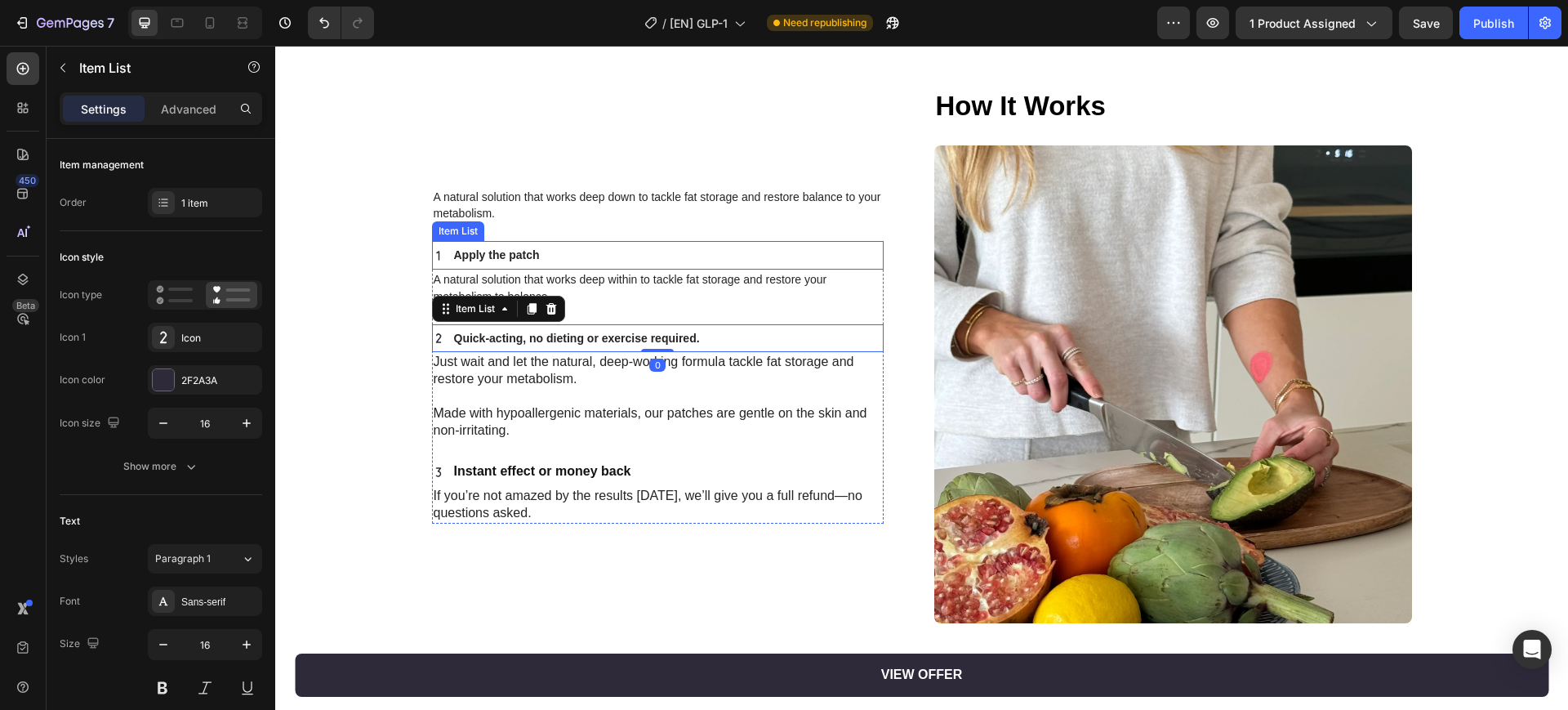
click at [524, 250] on strong "Apply the patch" at bounding box center [497, 254] width 86 height 13
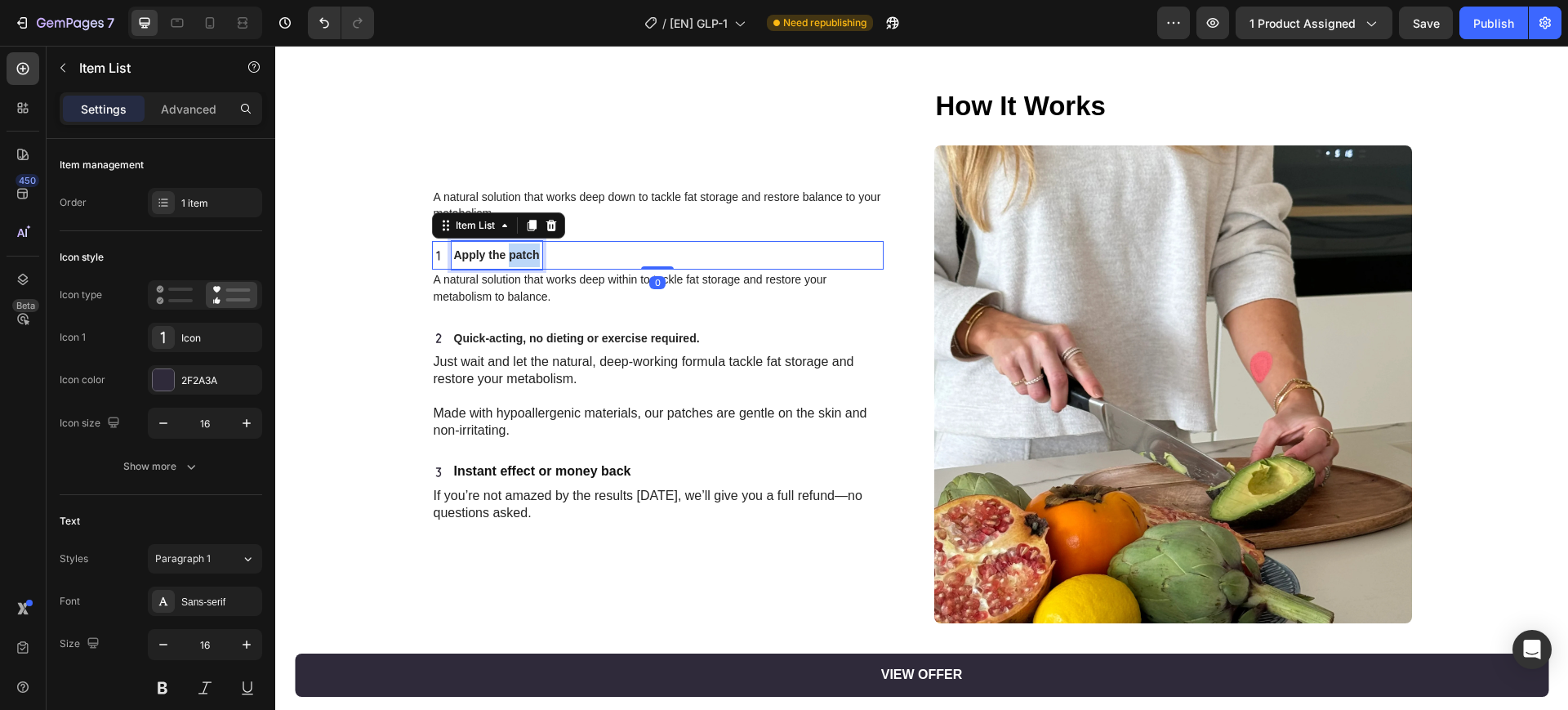
click at [505, 254] on strong "Apply the patch" at bounding box center [497, 254] width 86 height 13
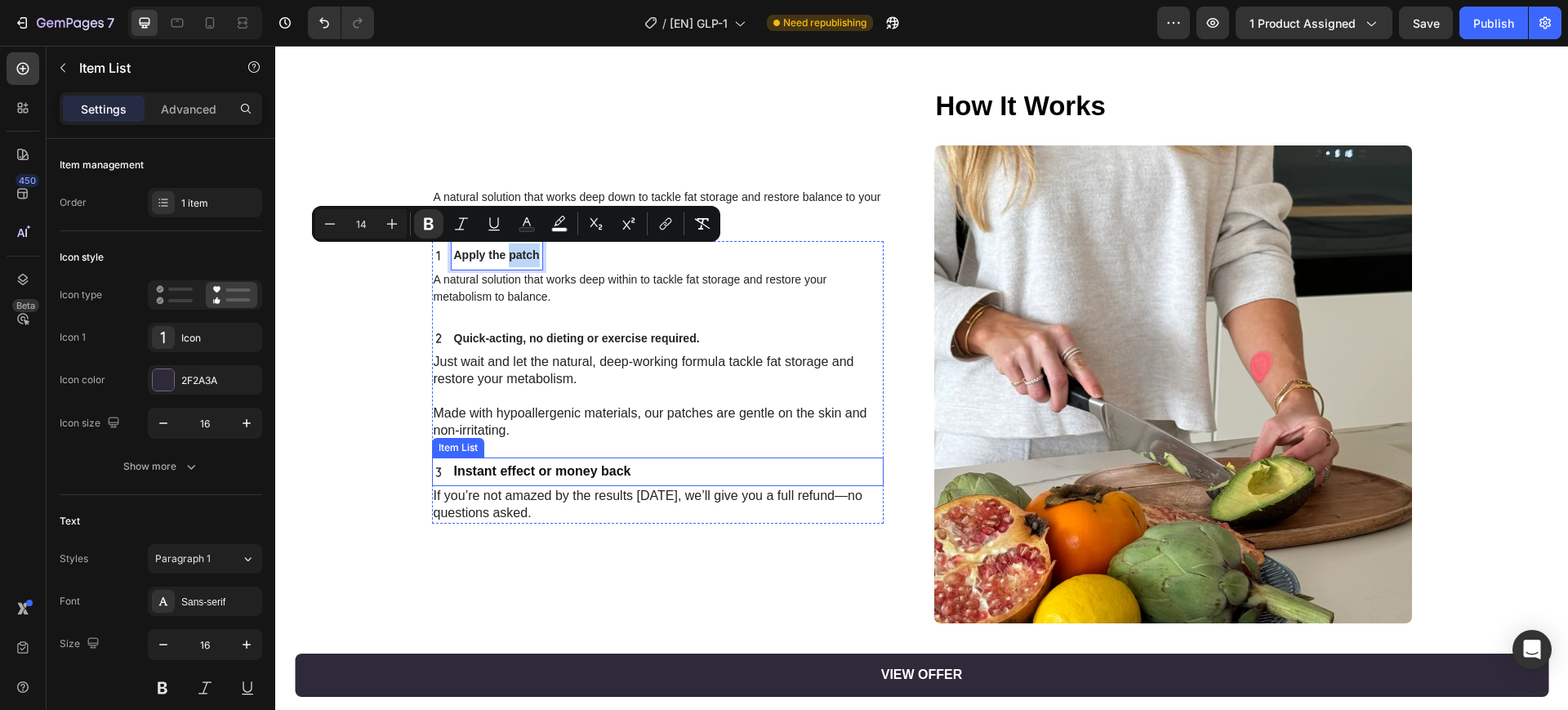
click at [534, 463] on p "Instant effect or money back" at bounding box center [543, 472] width 177 height 24
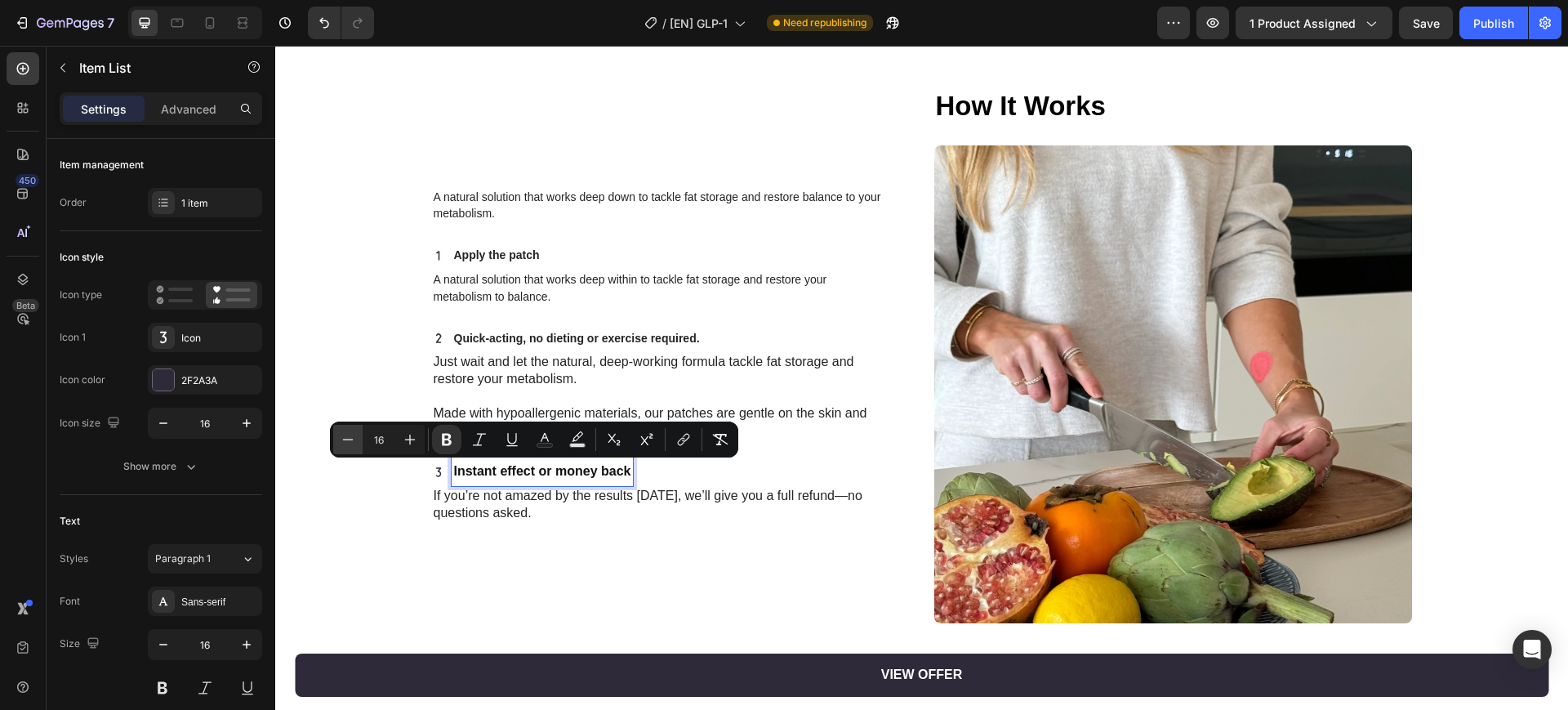
click at [346, 442] on icon "Editor contextual toolbar" at bounding box center [347, 440] width 16 height 16
type input "14"
click at [361, 517] on div "A natural solution that works deep down to tackle fat storage and restore balan…" at bounding box center [921, 375] width 1260 height 575
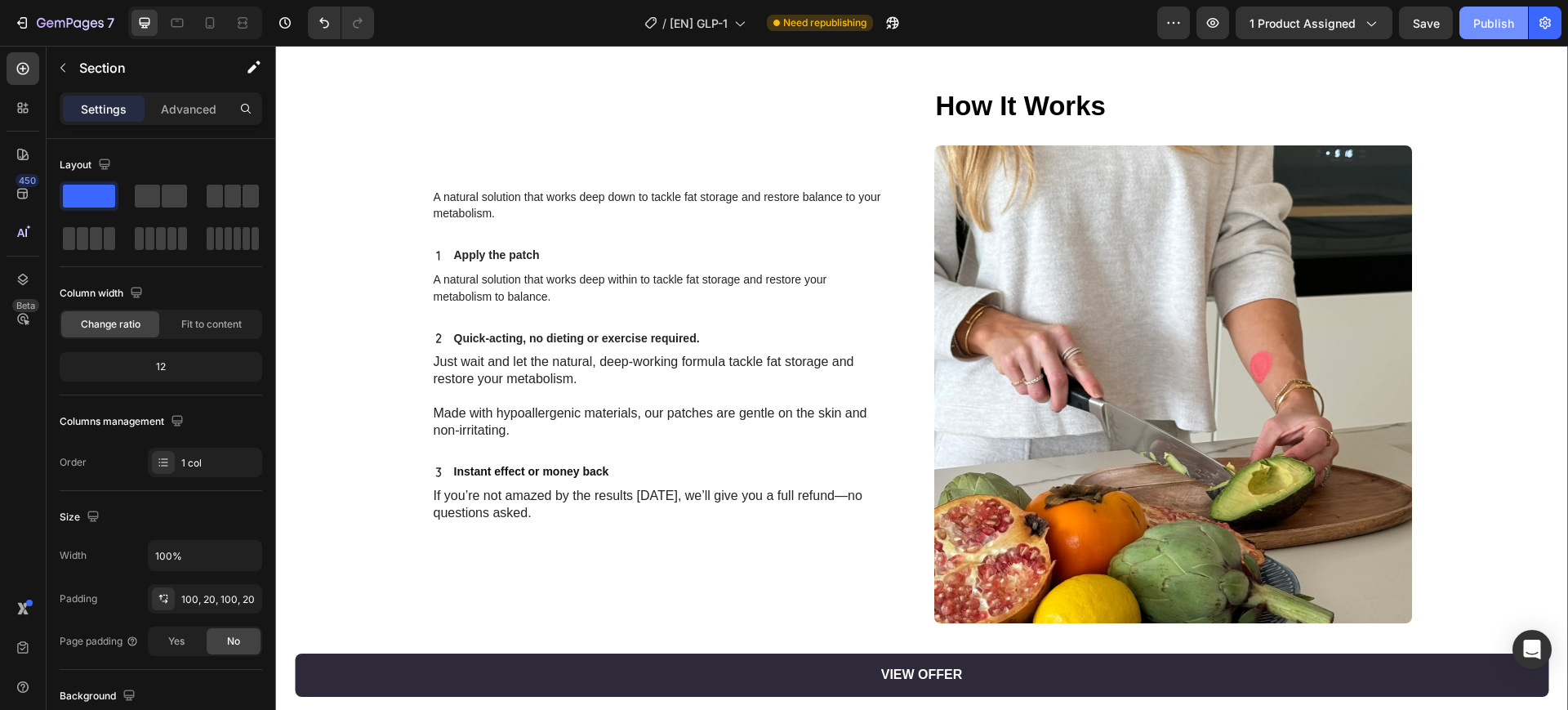
click at [1497, 25] on div "Publish" at bounding box center [1494, 23] width 41 height 17
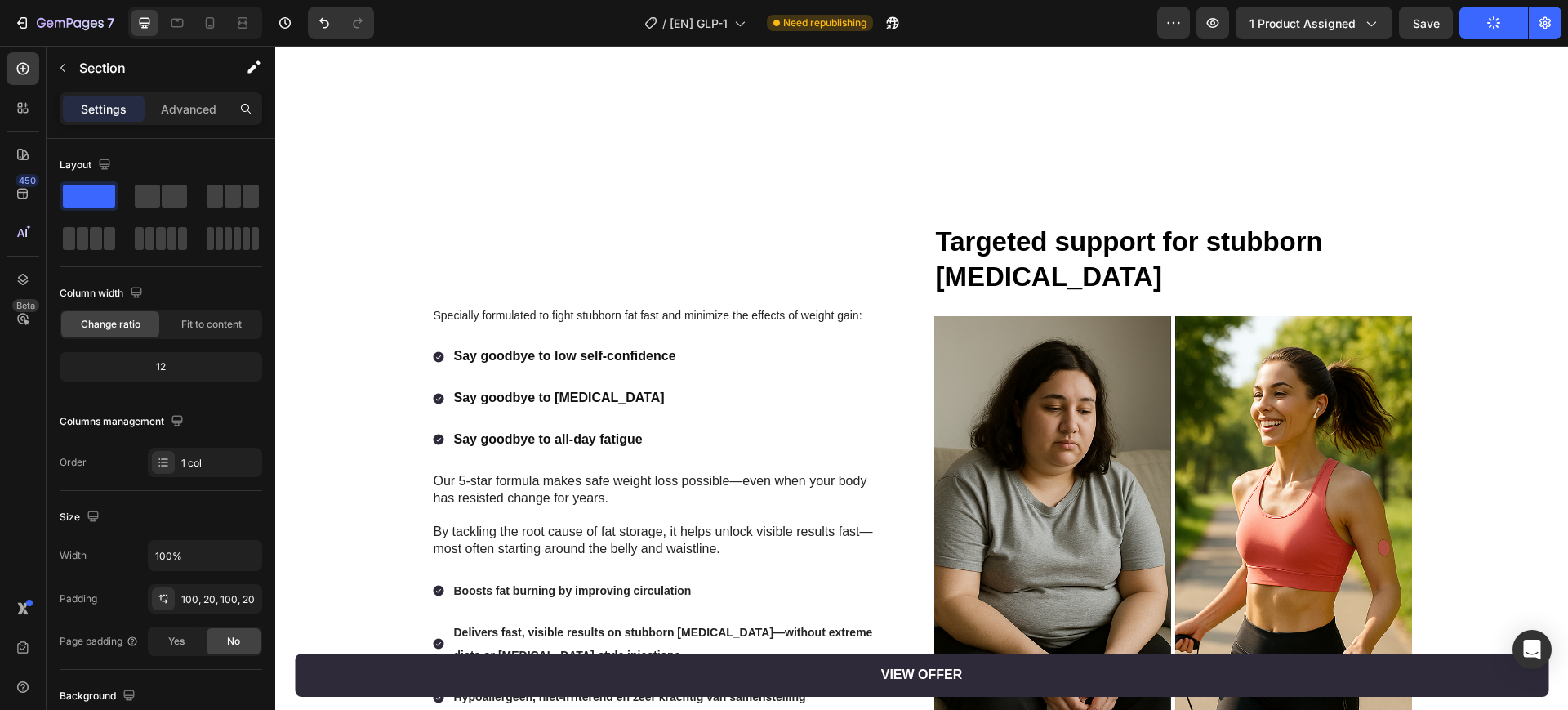
scroll to position [1838, 0]
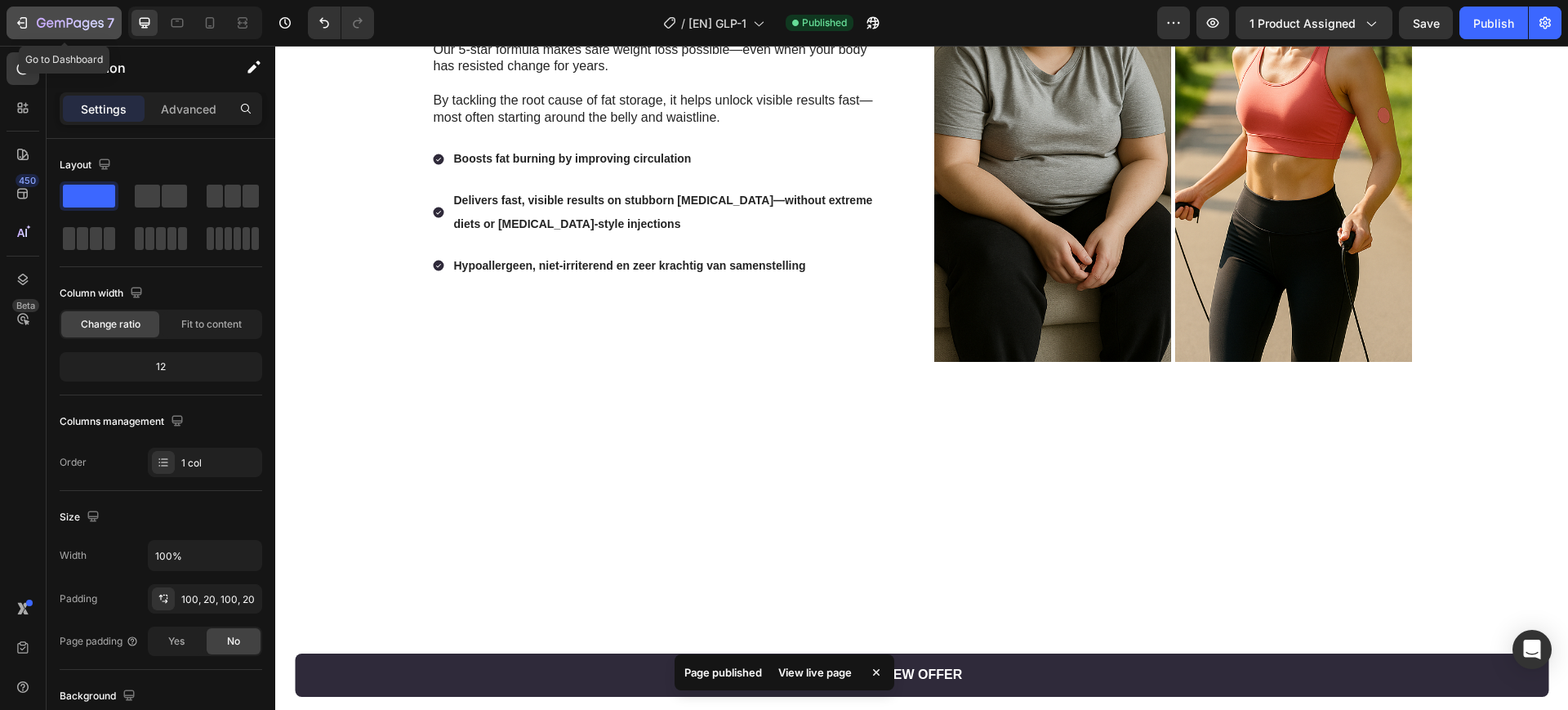
click at [57, 20] on icon "button" at bounding box center [59, 24] width 10 height 7
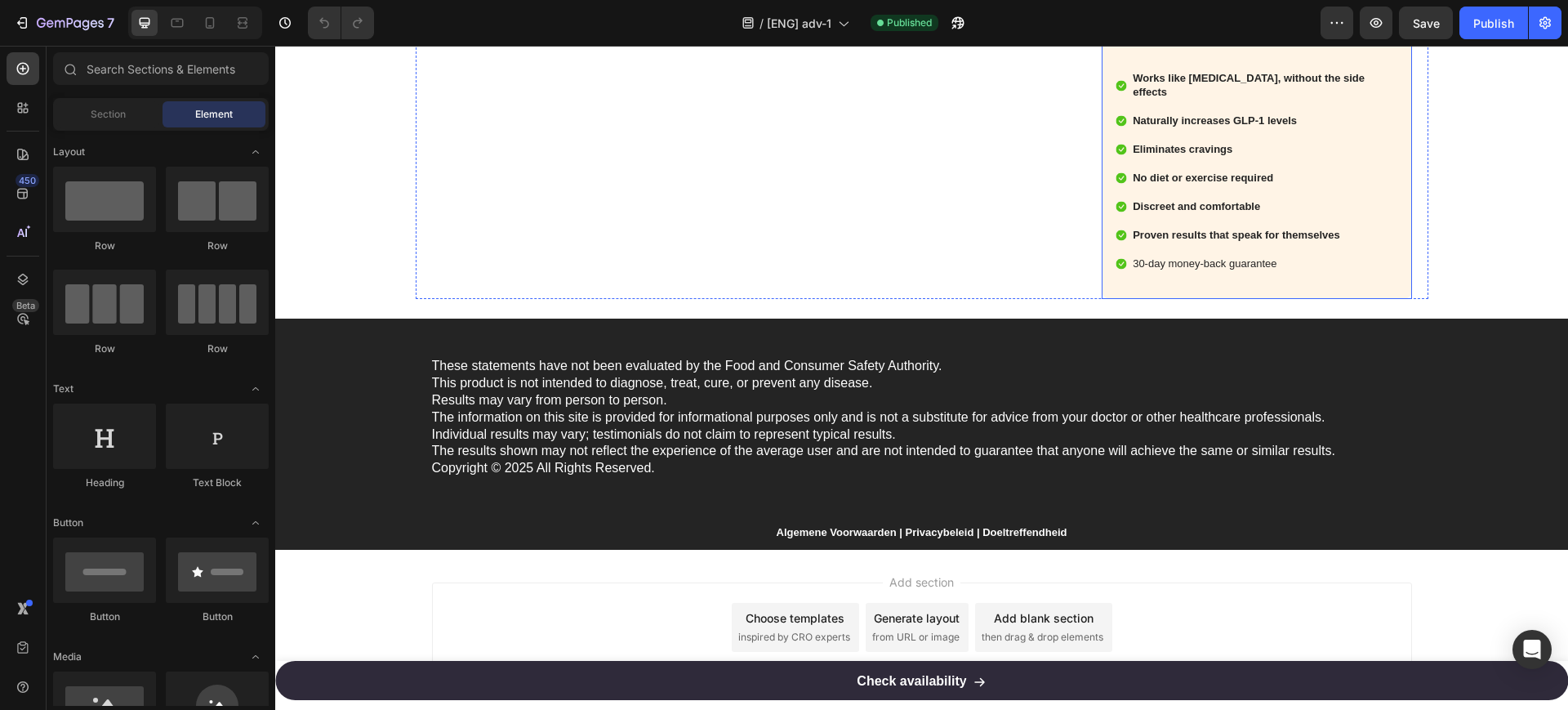
scroll to position [3458, 0]
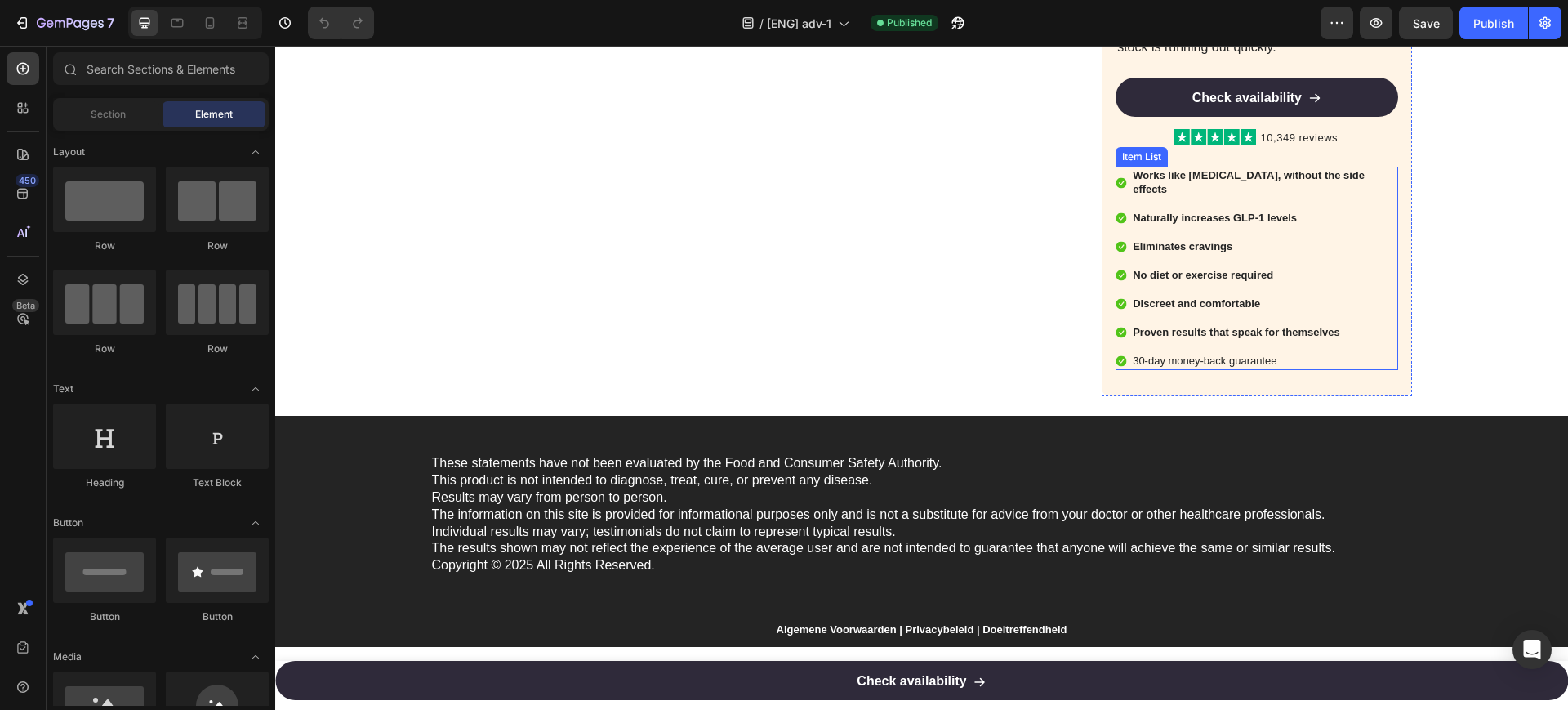
click at [1199, 355] on p "30-day money-back guarantee" at bounding box center [1264, 362] width 262 height 14
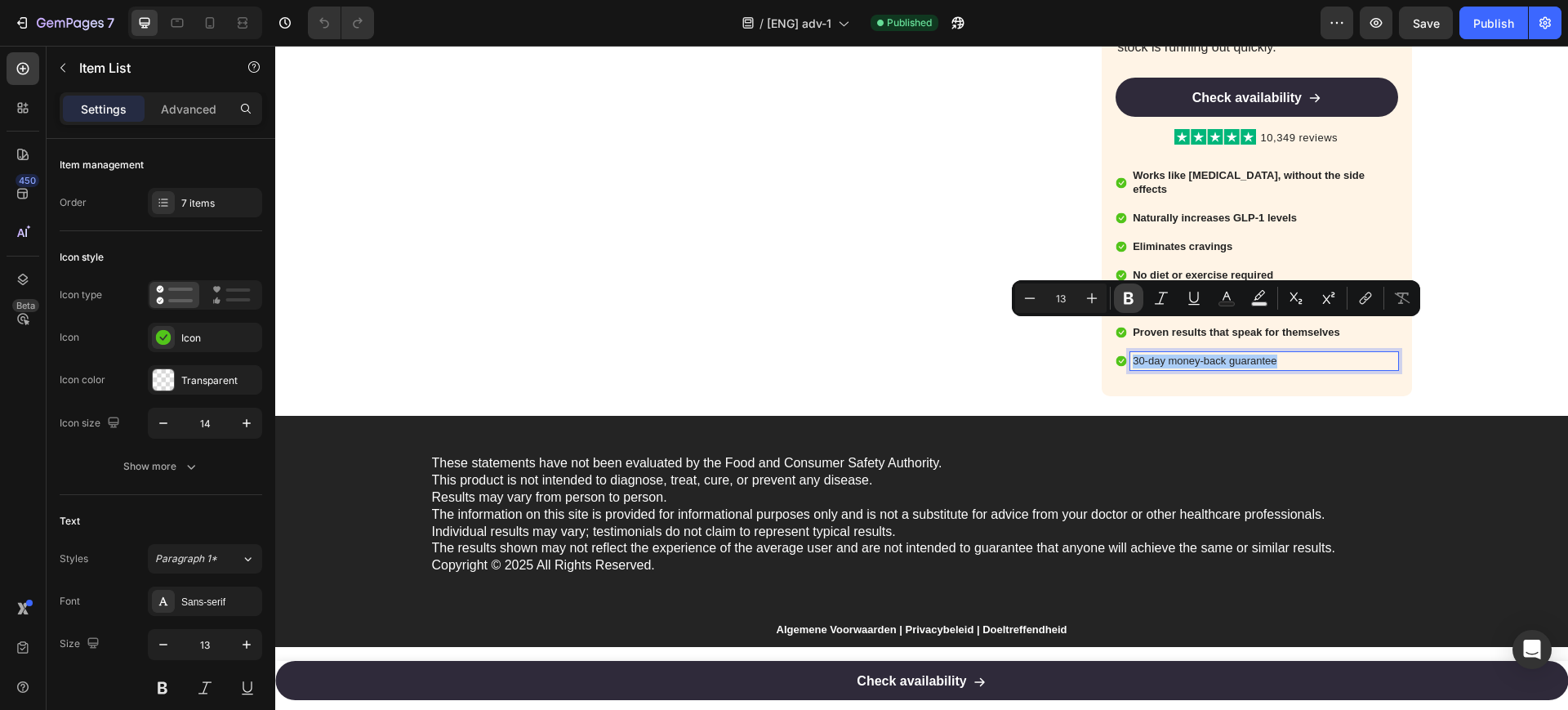
click at [1132, 300] on icon "Editor contextual toolbar" at bounding box center [1128, 299] width 10 height 12
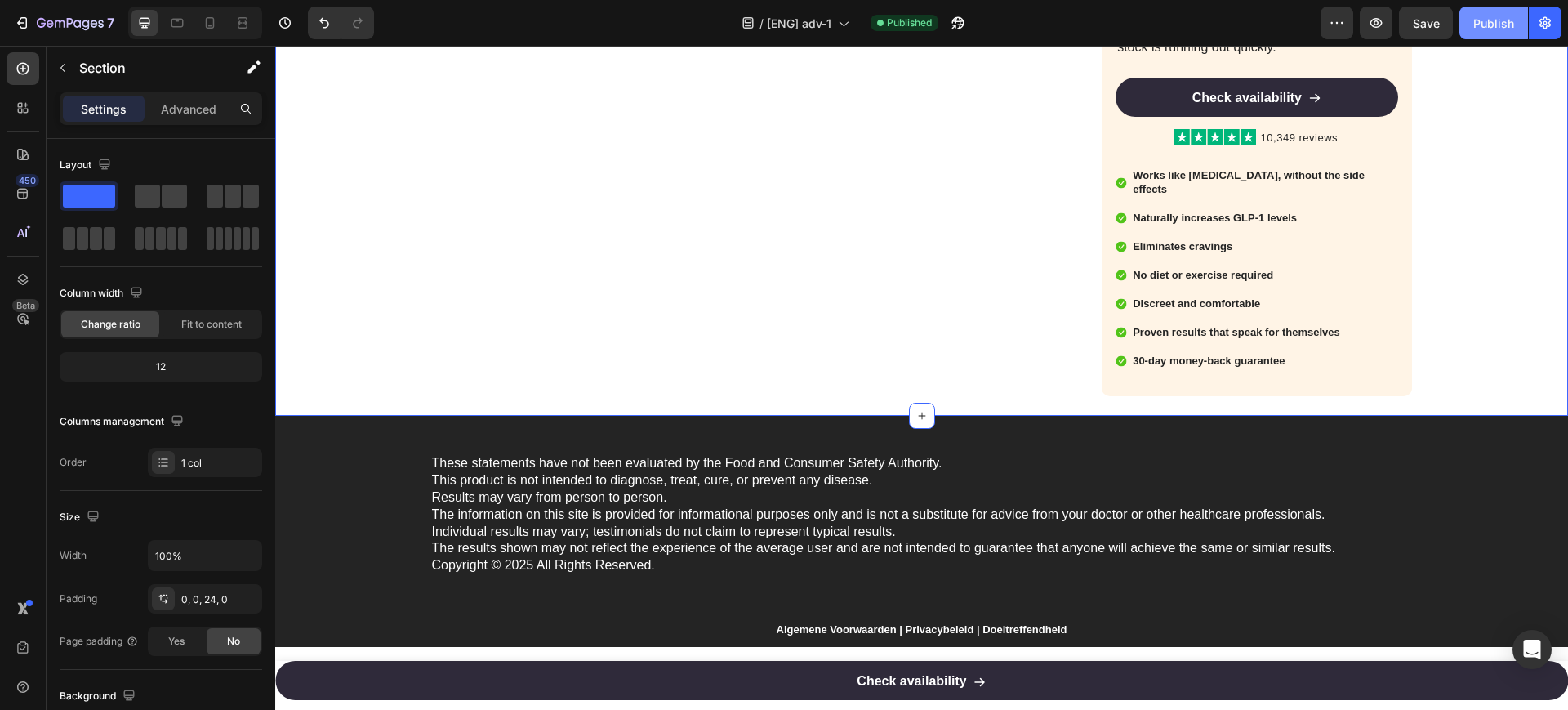
click at [1499, 15] on div "Publish" at bounding box center [1494, 23] width 41 height 17
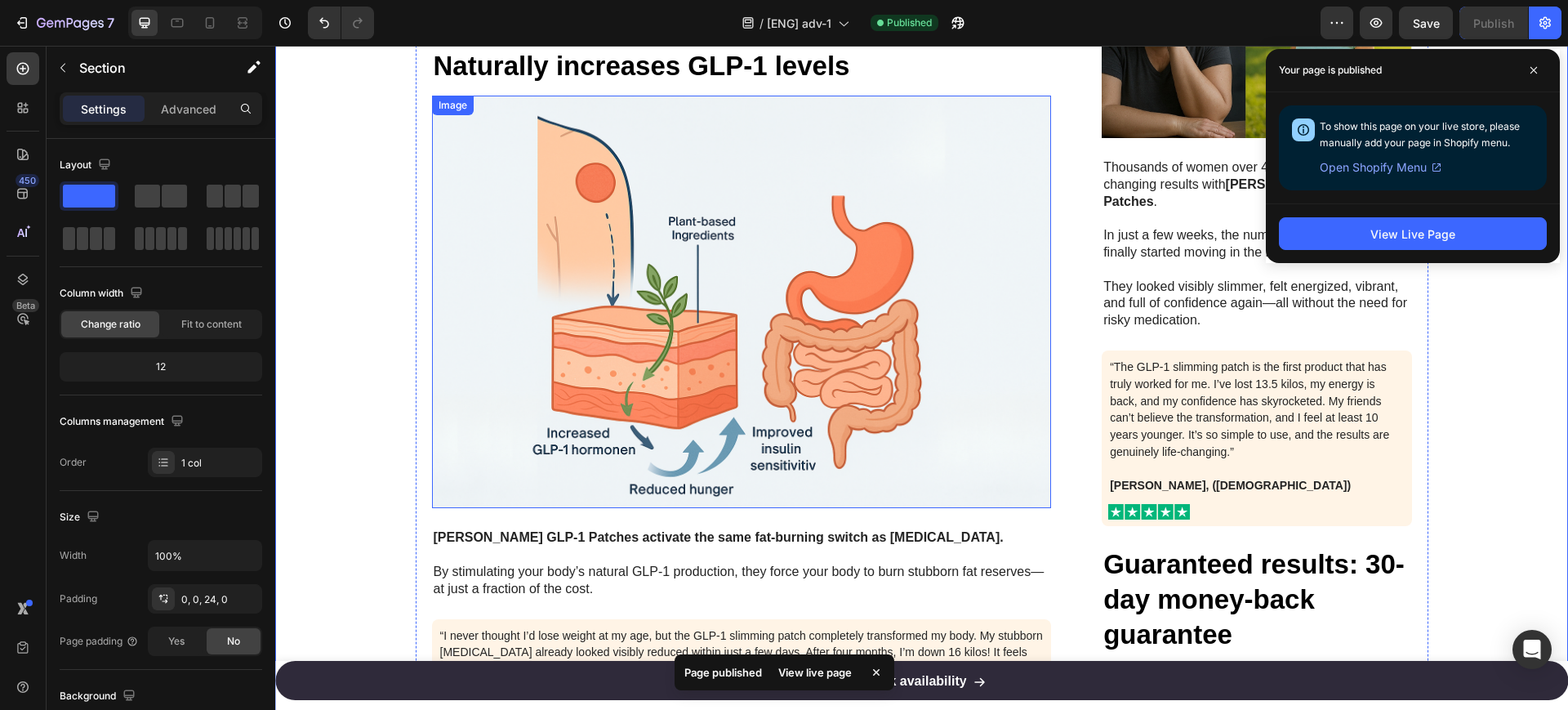
scroll to position [1619, 0]
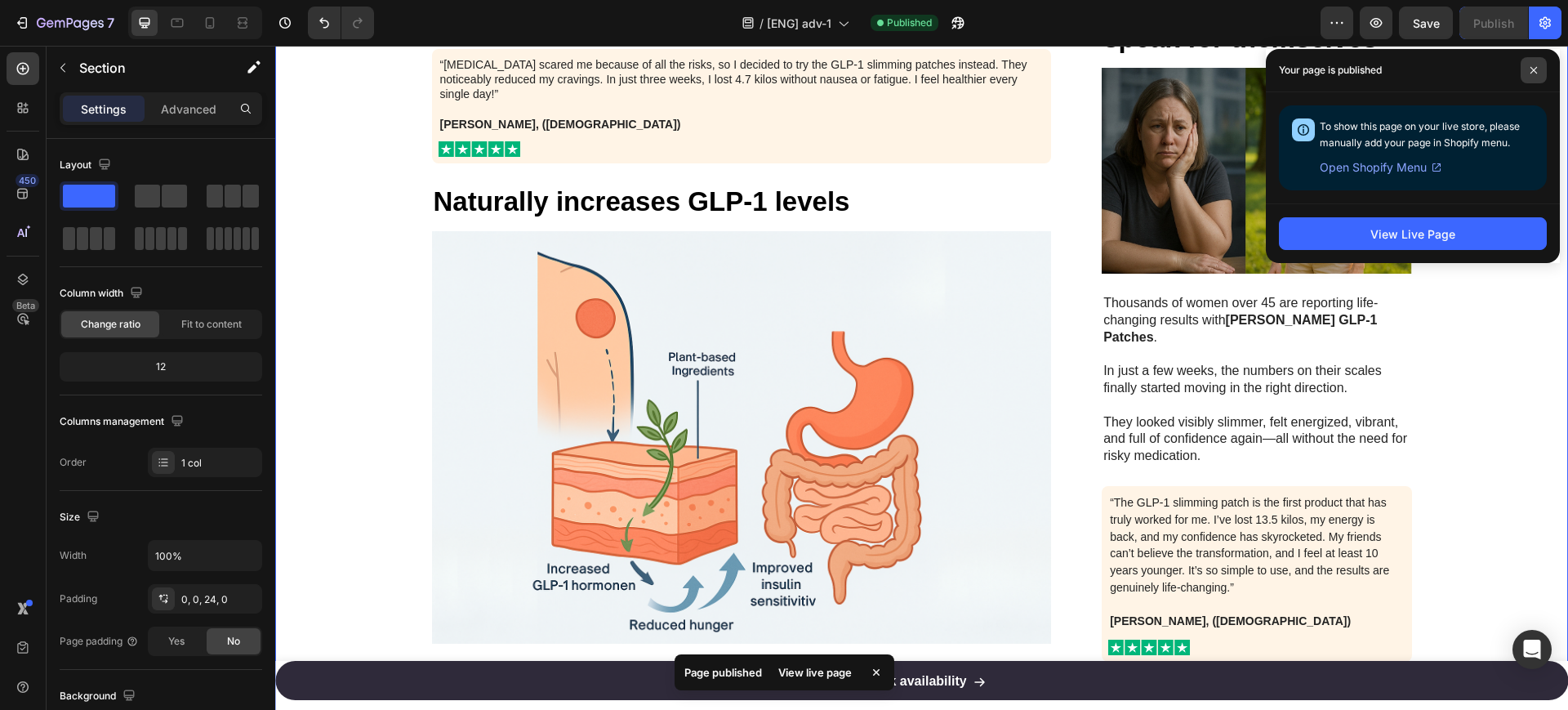
click at [1533, 66] on icon at bounding box center [1533, 70] width 8 height 8
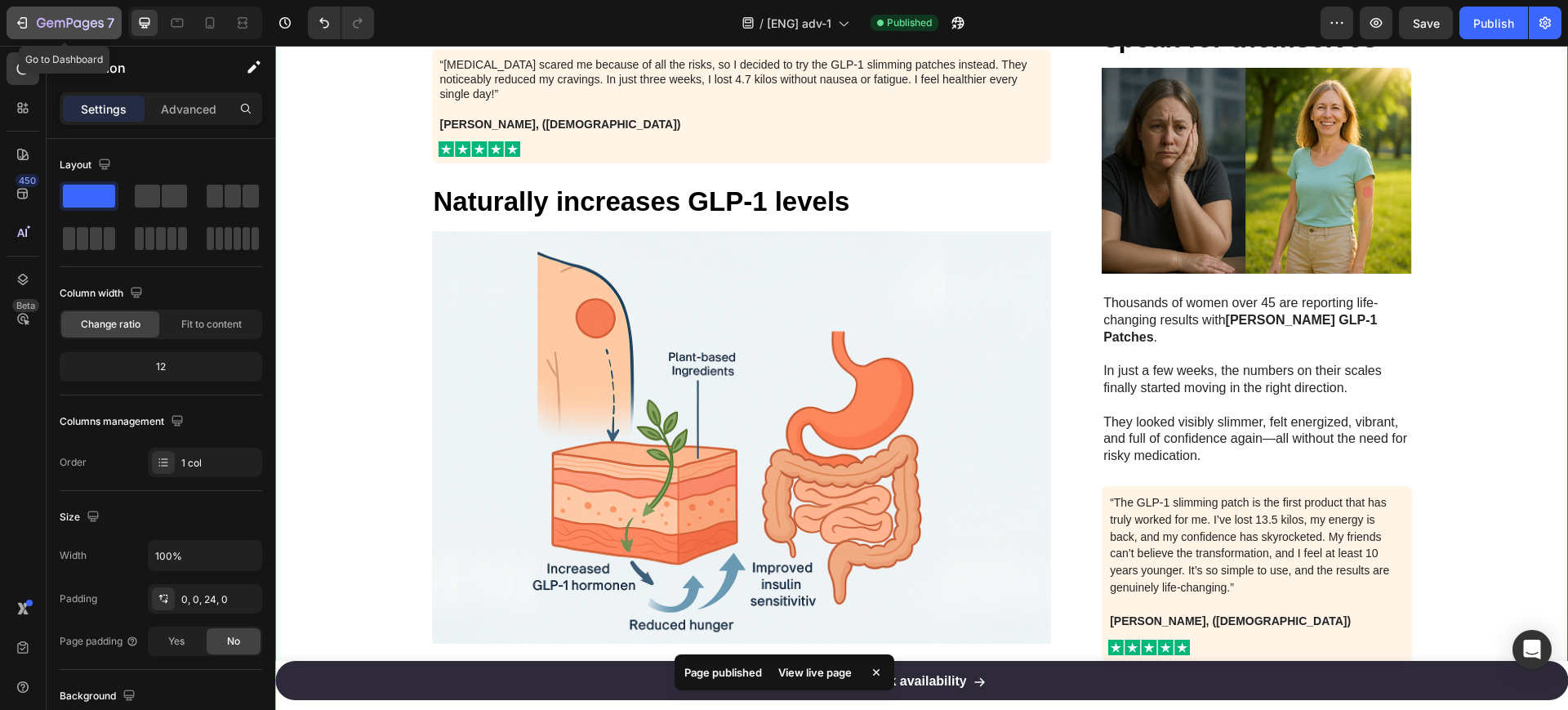
click at [27, 20] on icon "button" at bounding box center [24, 22] width 7 height 12
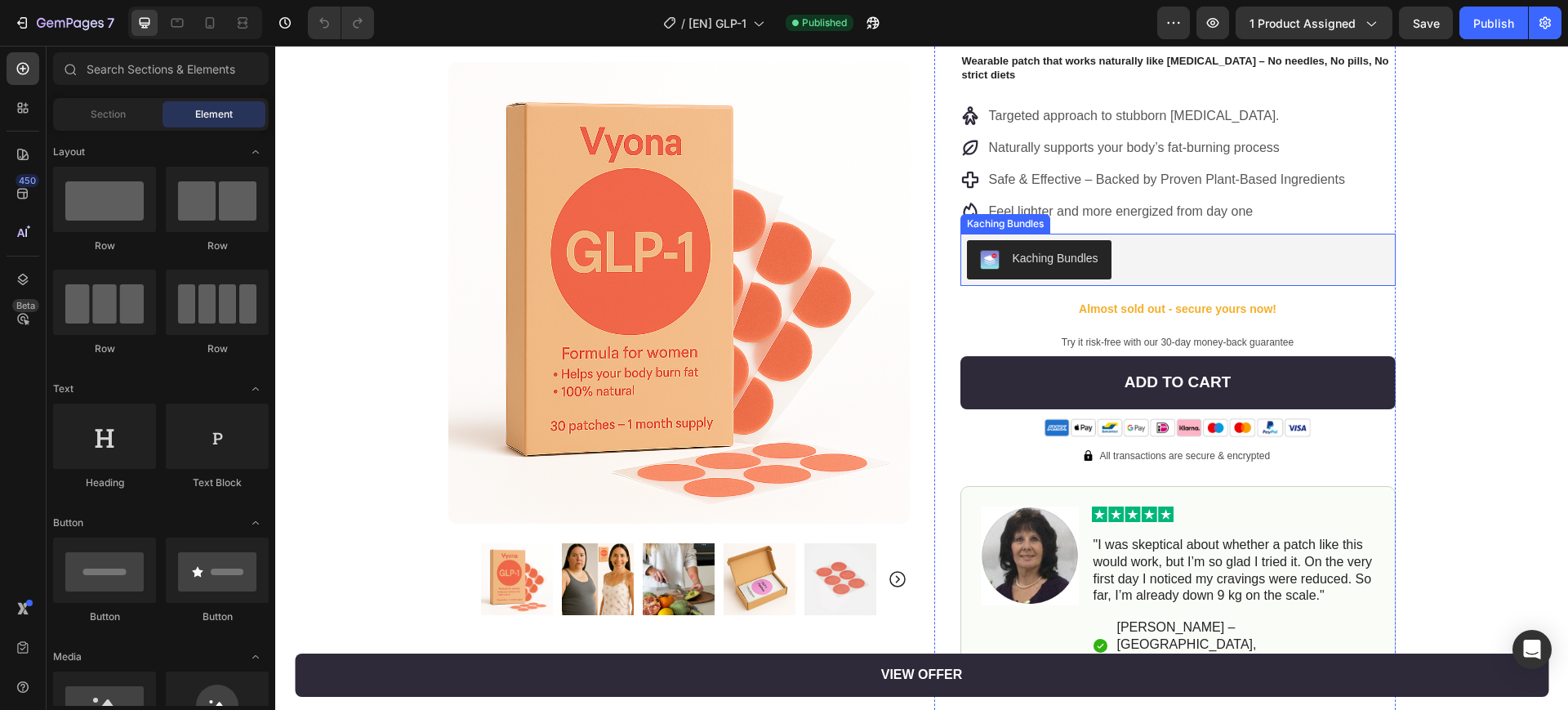
scroll to position [102, 0]
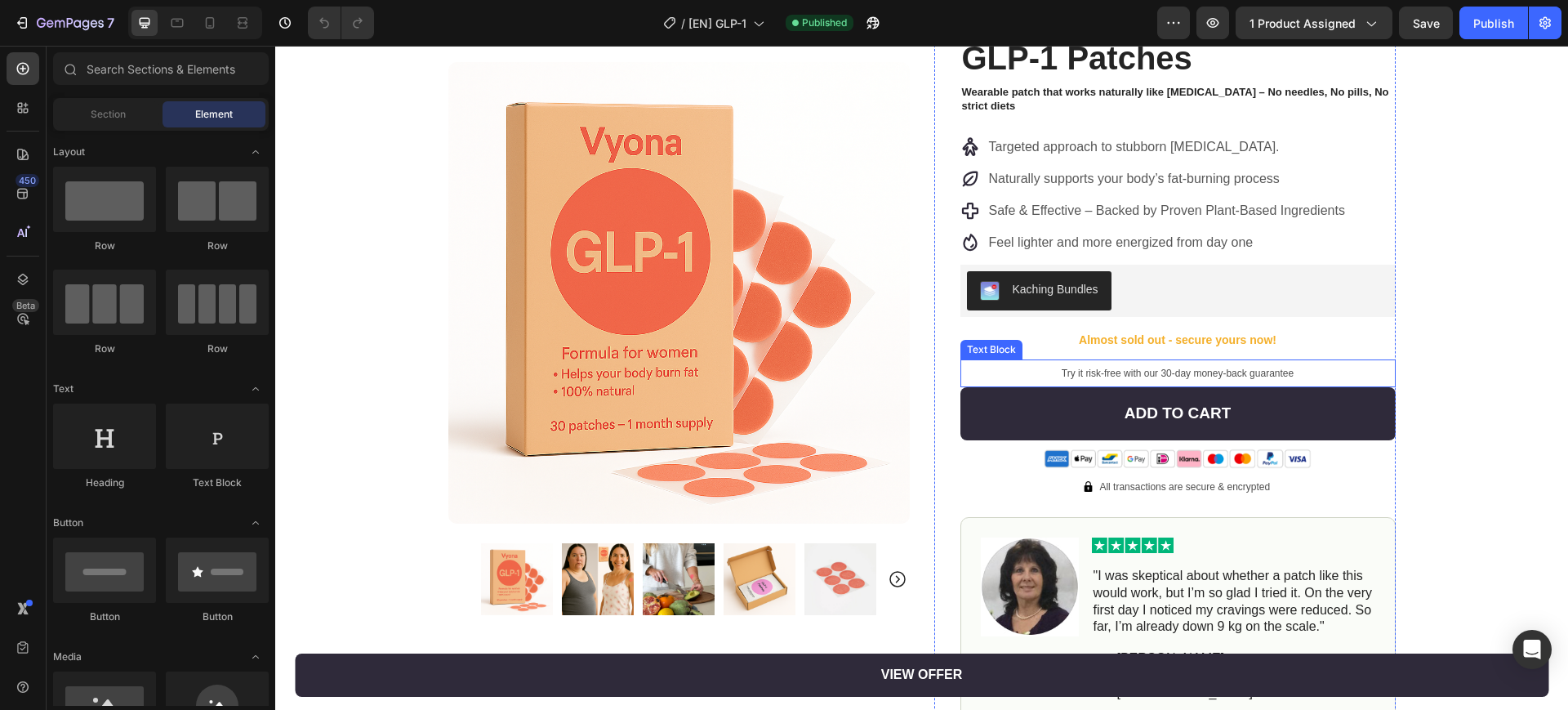
click at [1155, 374] on span "Try it risk-free with our 30-day money-back guarantee" at bounding box center [1177, 373] width 232 height 12
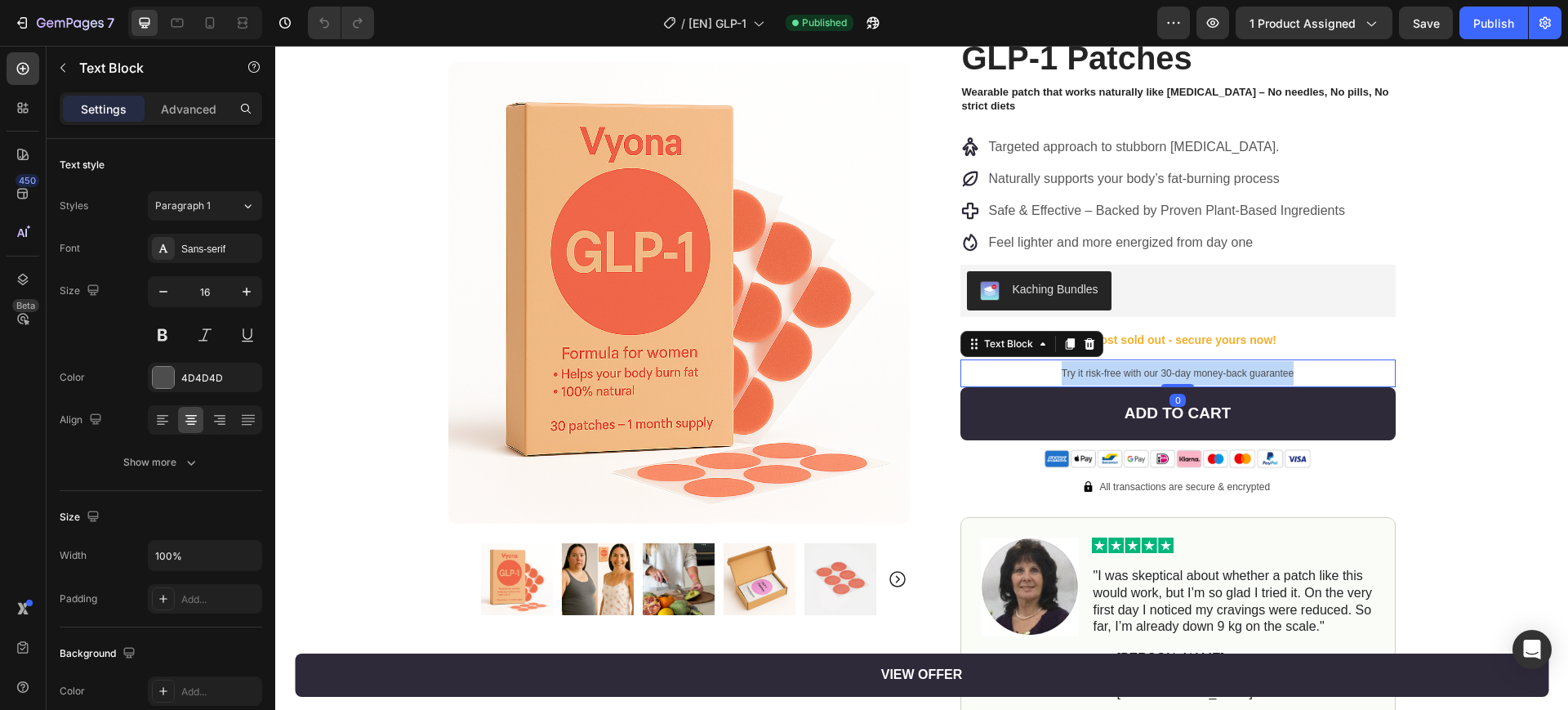
click at [1155, 374] on span "Try it risk-free with our 30-day money-back guarantee" at bounding box center [1177, 373] width 232 height 12
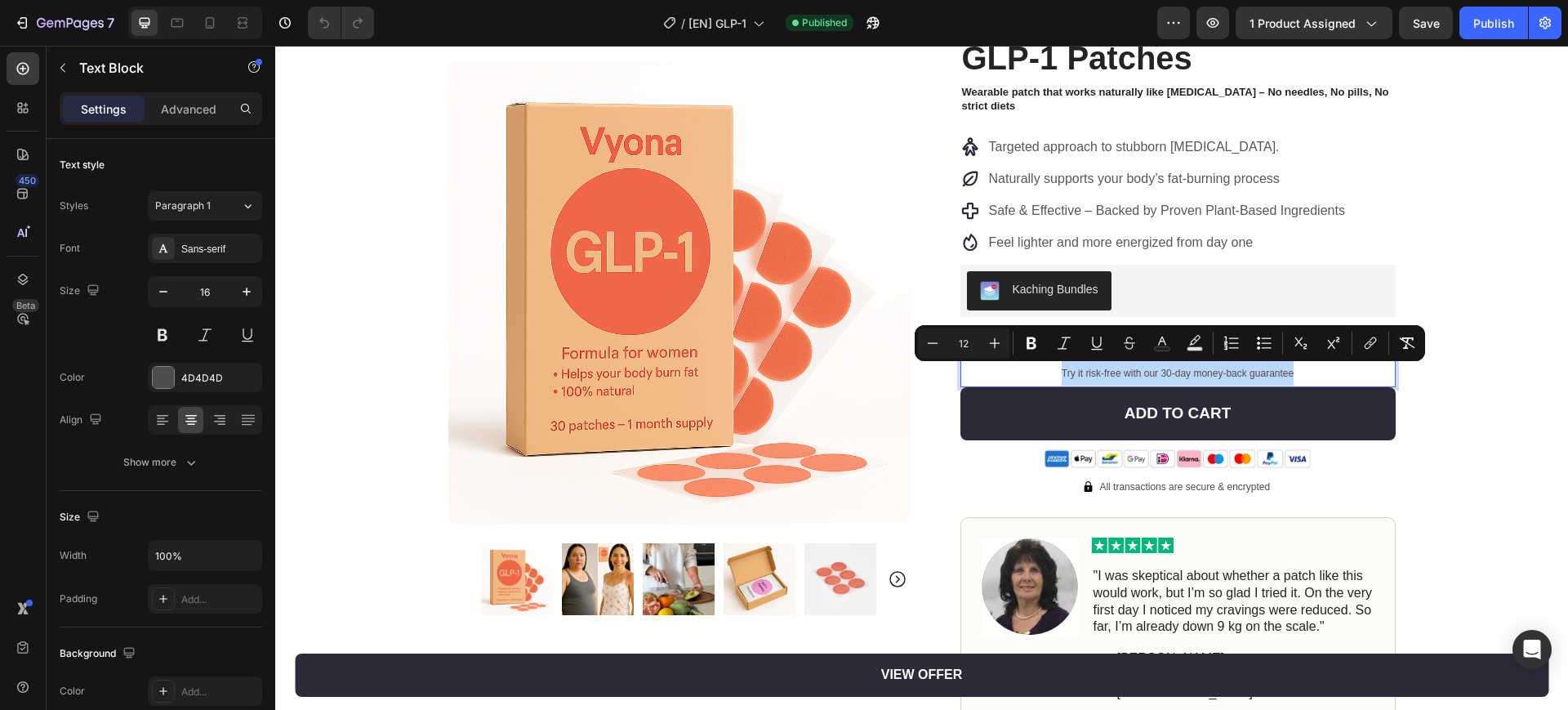
click at [1151, 374] on span "Try it risk-free with our 30-day money-back guarantee" at bounding box center [1177, 373] width 232 height 12
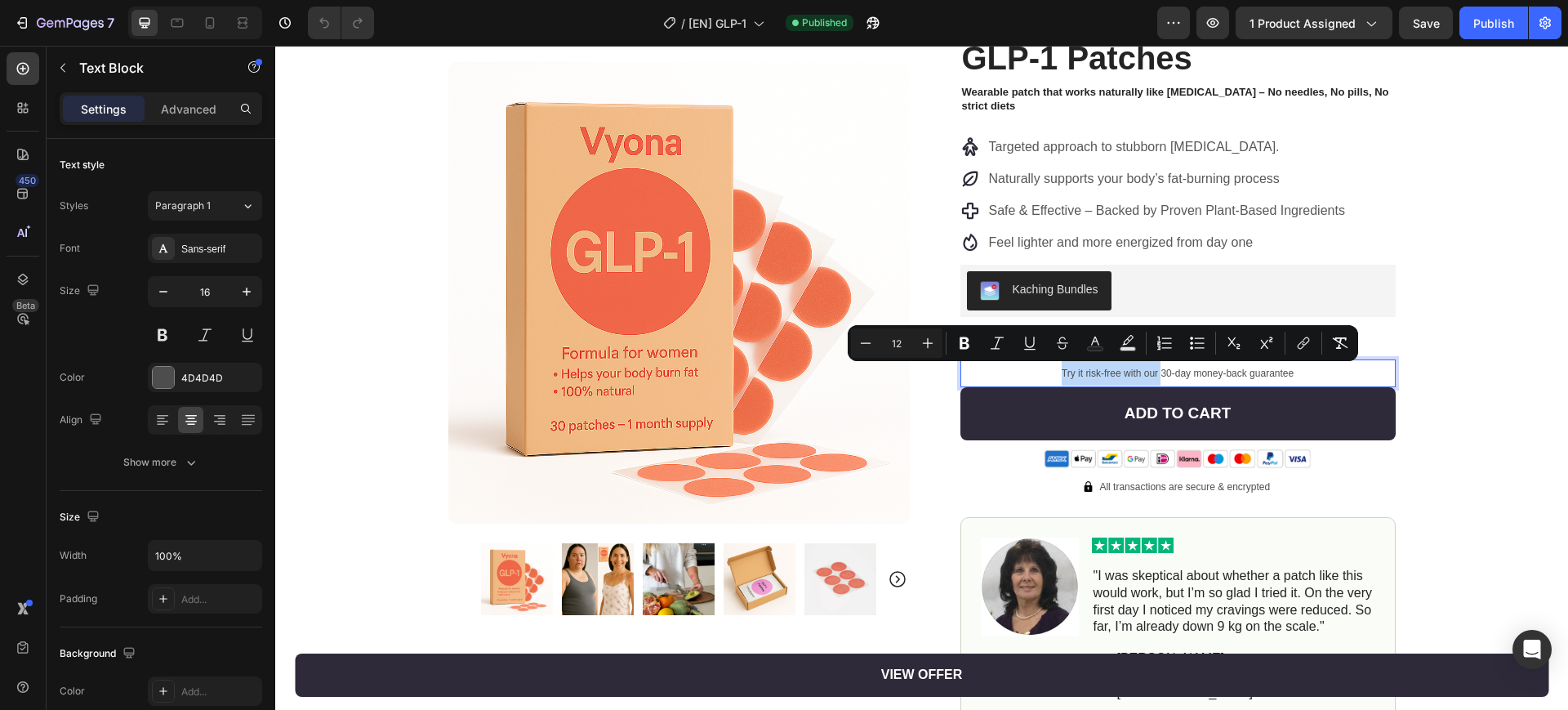
drag, startPoint x: 1154, startPoint y: 373, endPoint x: 1048, endPoint y: 370, distance: 106.0
click at [1048, 370] on p "Try it risk-free with our 30-day money-back guarantee" at bounding box center [1178, 373] width 432 height 25
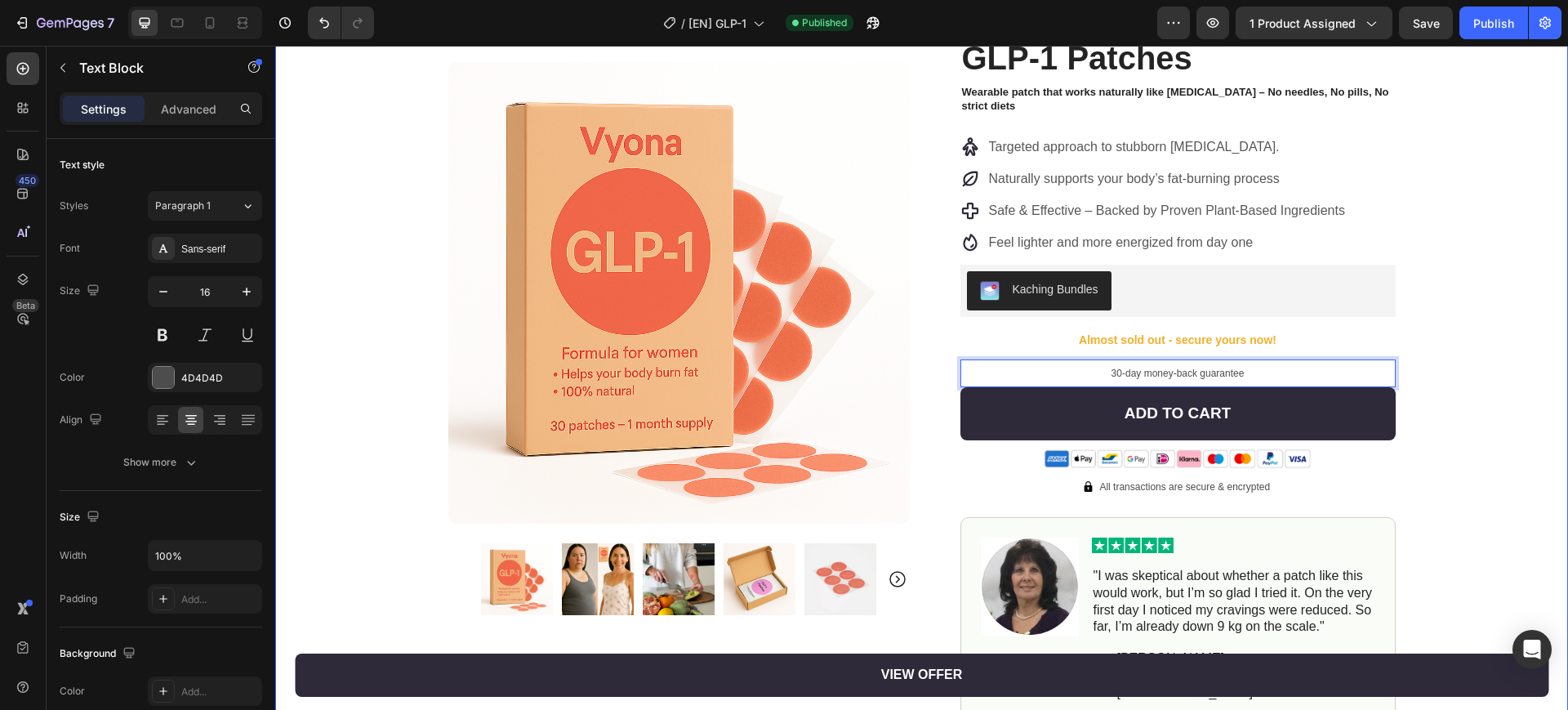
click at [1453, 347] on div "Product Images Row Image 4.9 / 5.0 from 10,349 reviews Text Block Row GLP-1 Pat…" at bounding box center [921, 467] width 1292 height 980
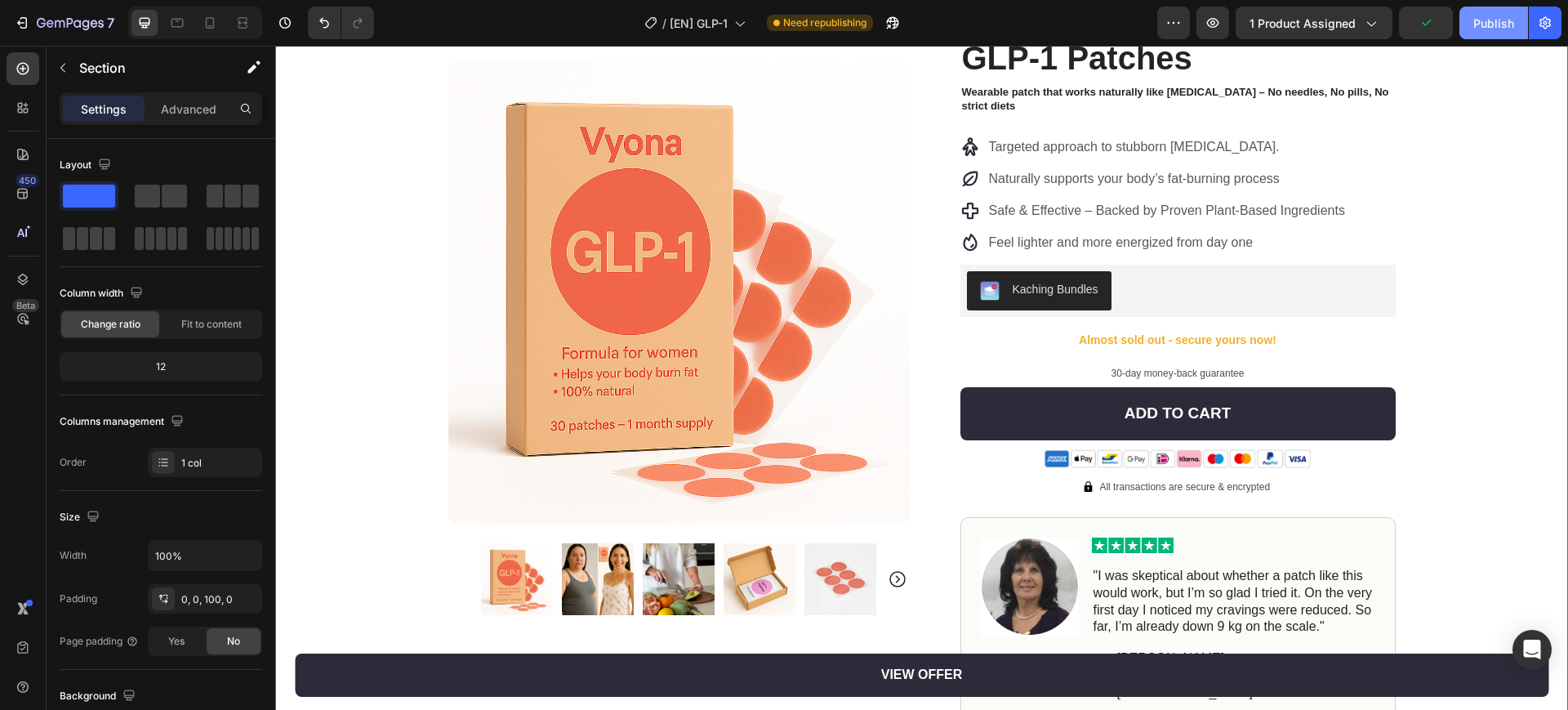
click at [1493, 20] on div "Publish" at bounding box center [1494, 23] width 41 height 17
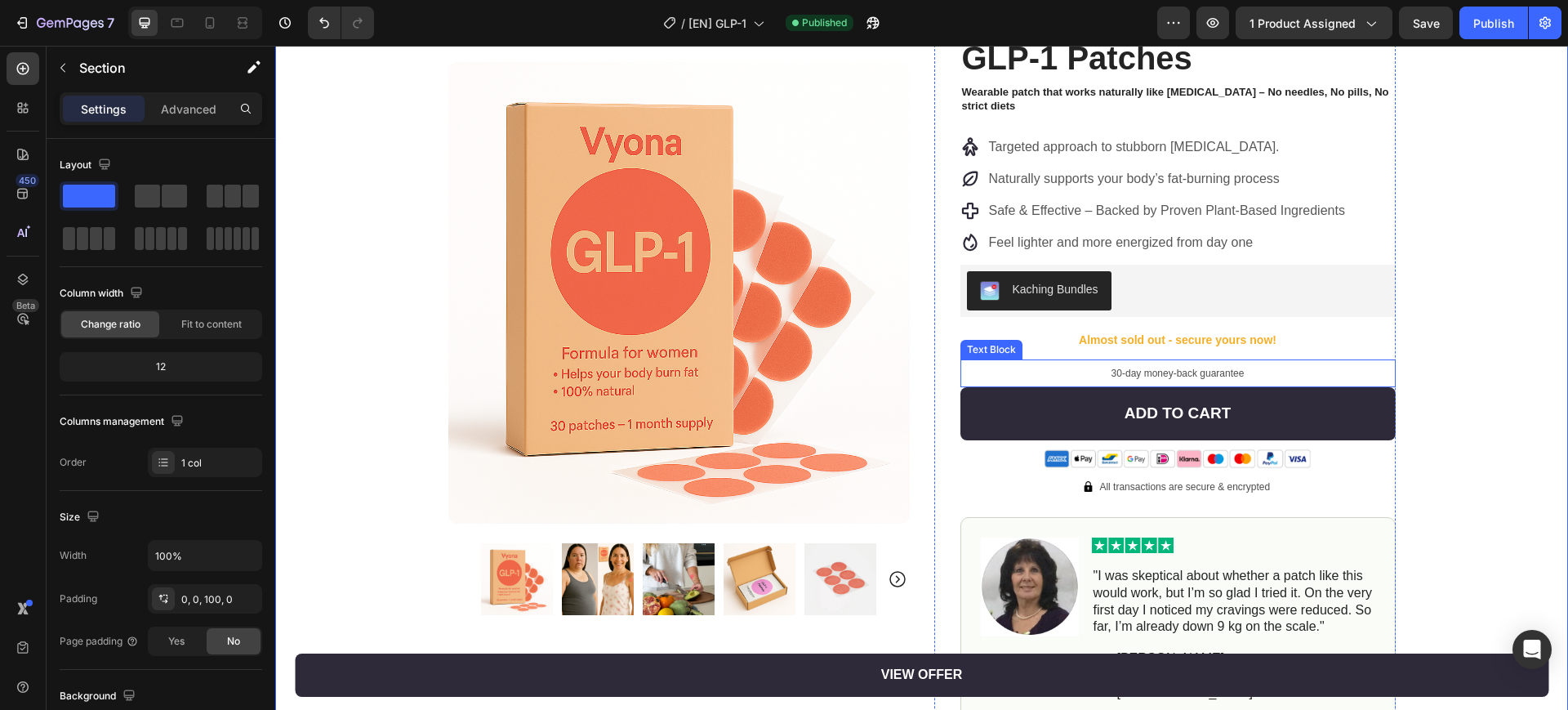
click at [1173, 375] on span "30-day money-back guarantee" at bounding box center [1178, 373] width 133 height 12
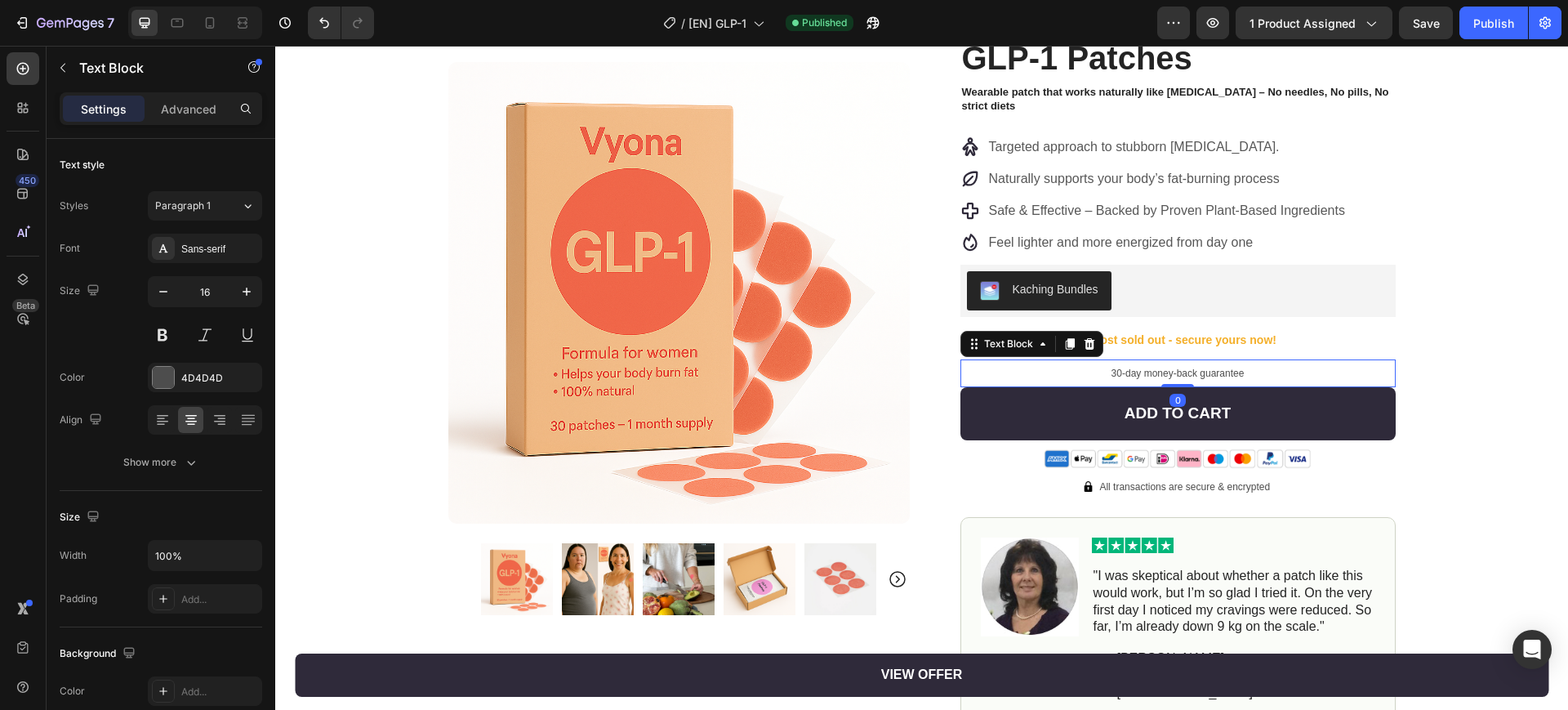
click at [1443, 377] on div "Product Images Row Image 4.9 / 5.0 from 10,349 reviews Text Block Row GLP-1 Pat…" at bounding box center [921, 467] width 1292 height 980
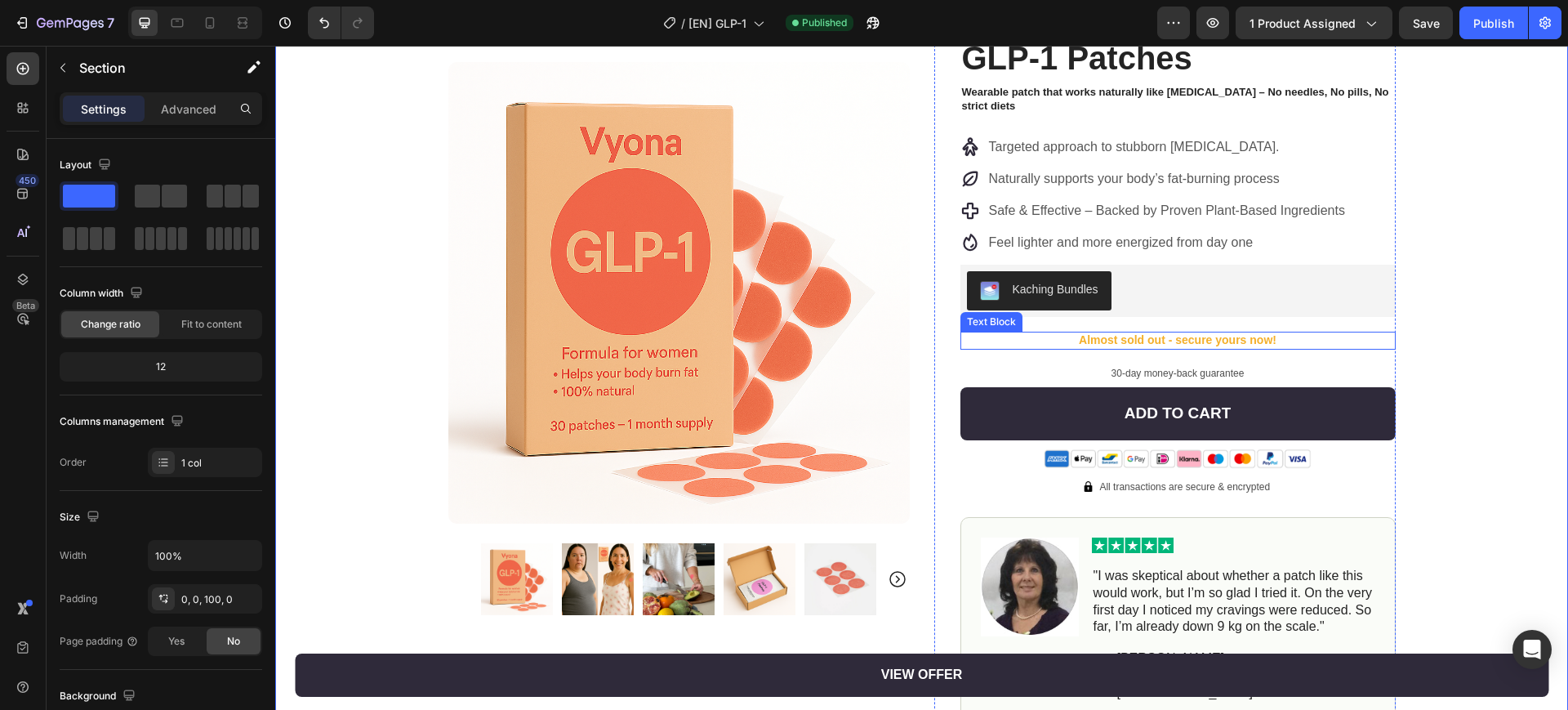
click at [1230, 339] on span "Almost sold out - secure yours now!" at bounding box center [1177, 339] width 198 height 13
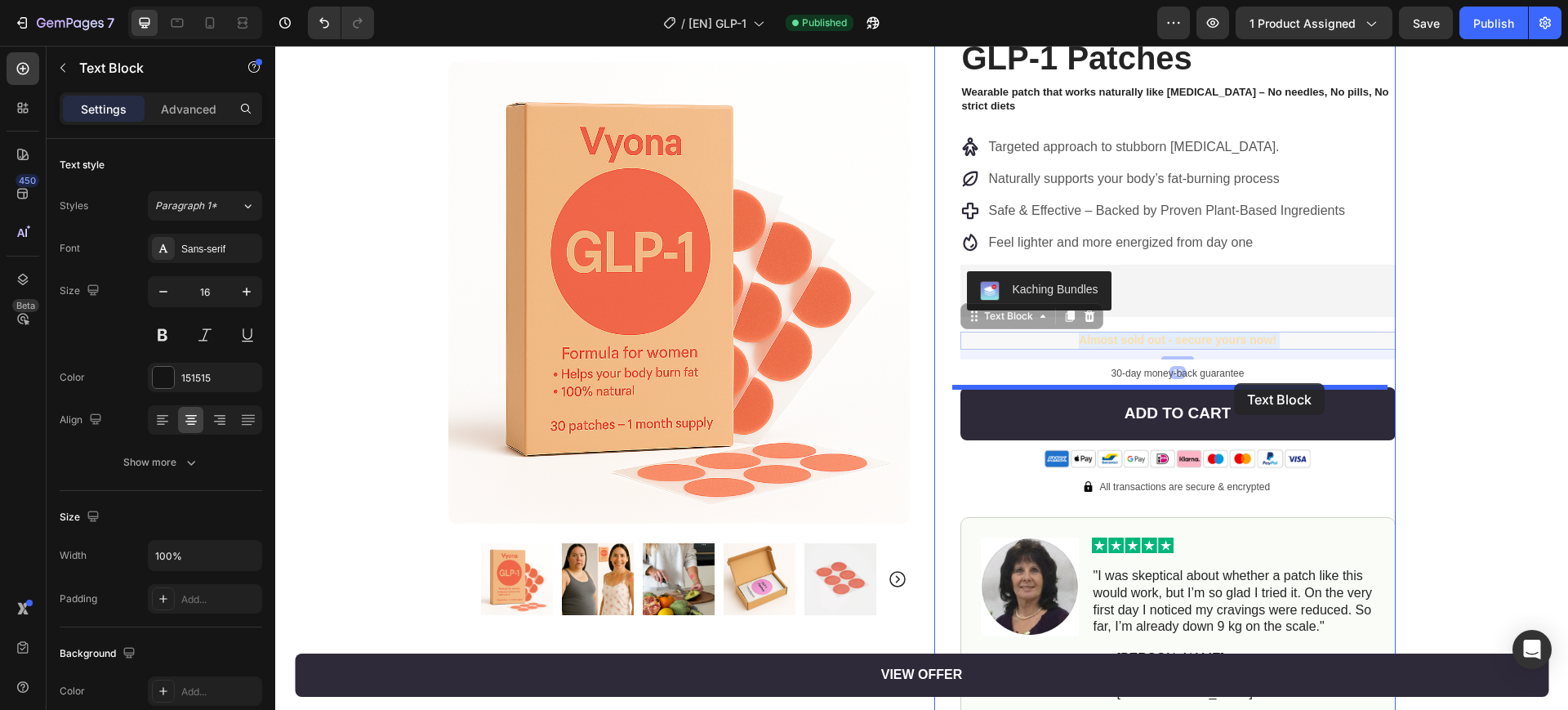
drag, startPoint x: 1236, startPoint y: 340, endPoint x: 1234, endPoint y: 383, distance: 43.0
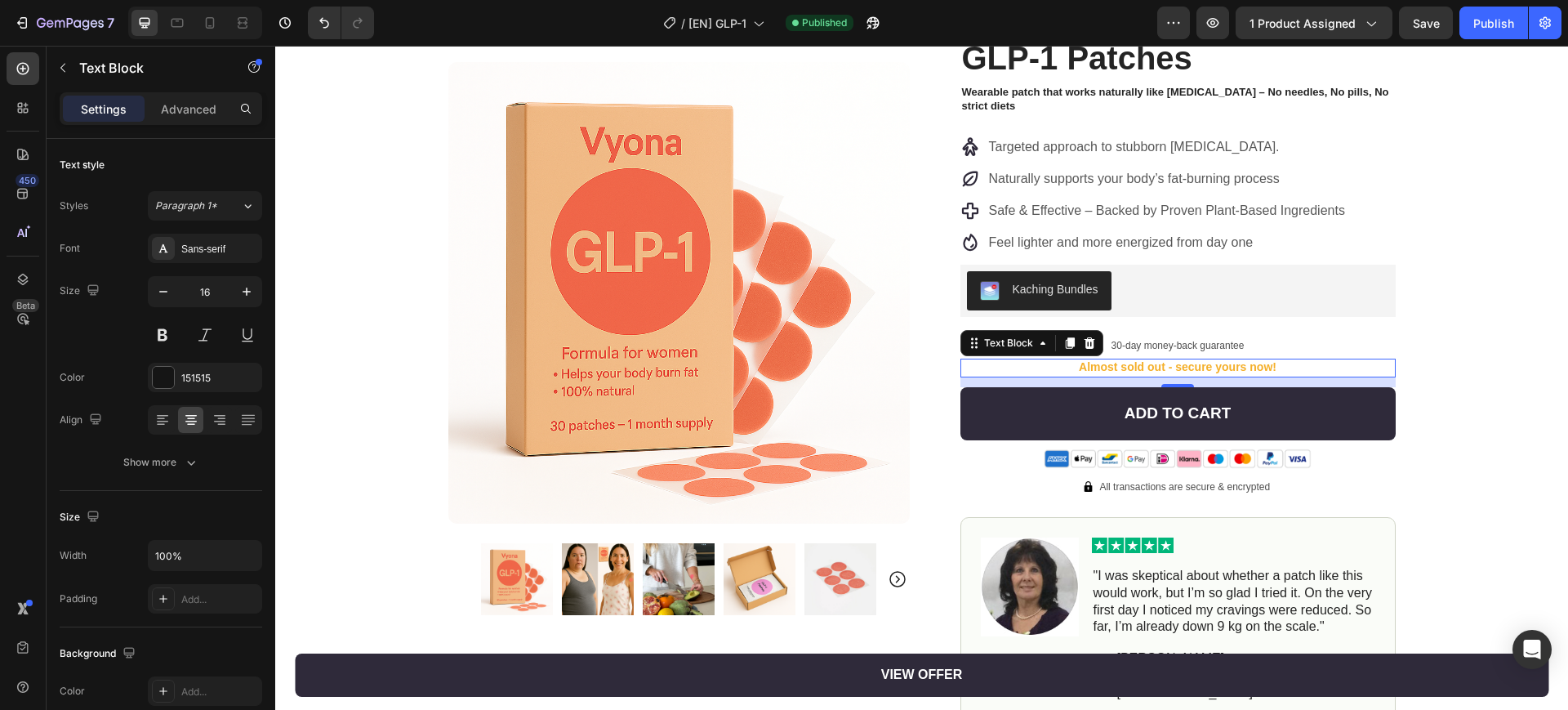
click at [1410, 371] on div "Product Images Row Image 4.9 / 5.0 from 10,349 reviews Text Block Row GLP-1 Pat…" at bounding box center [921, 467] width 1292 height 980
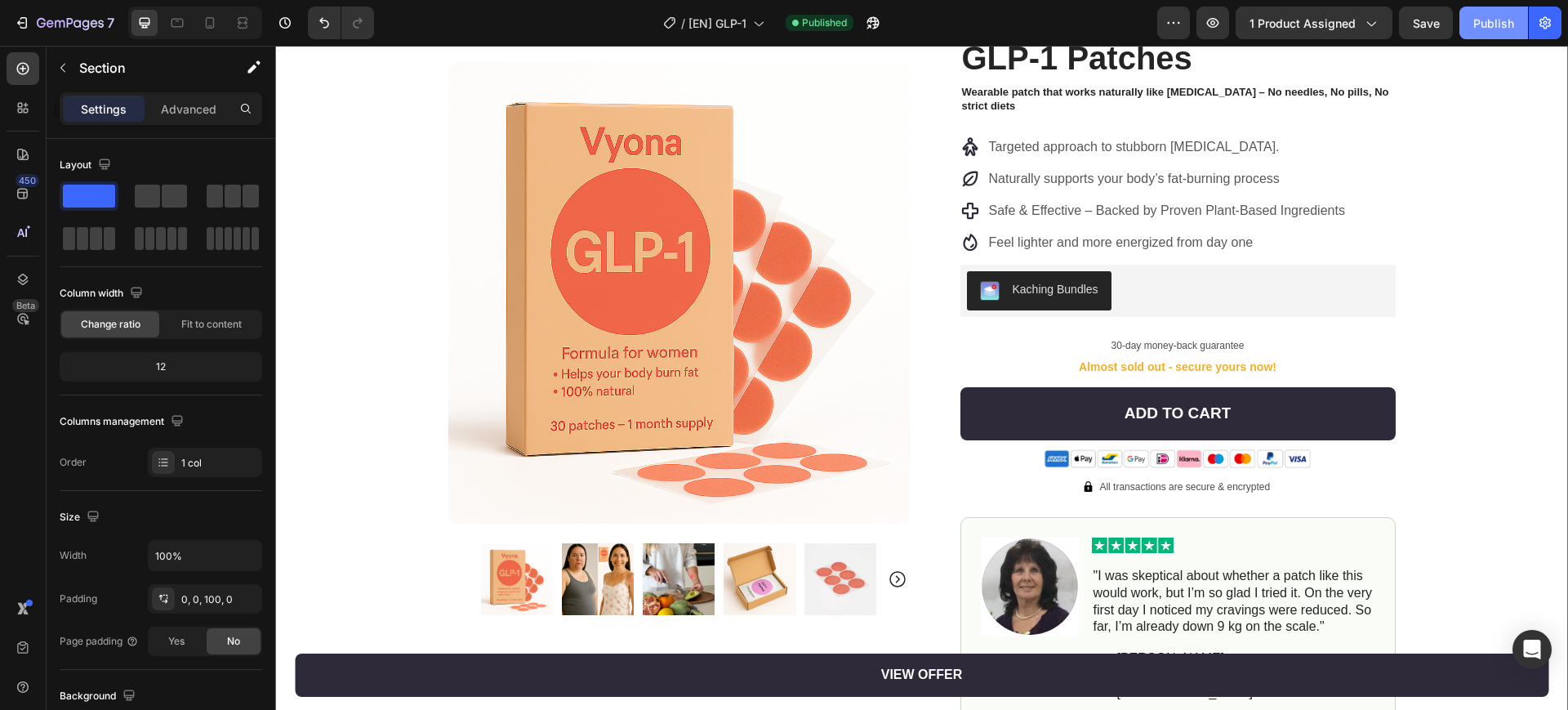
click at [1502, 31] on button "Publish" at bounding box center [1493, 22] width 68 height 33
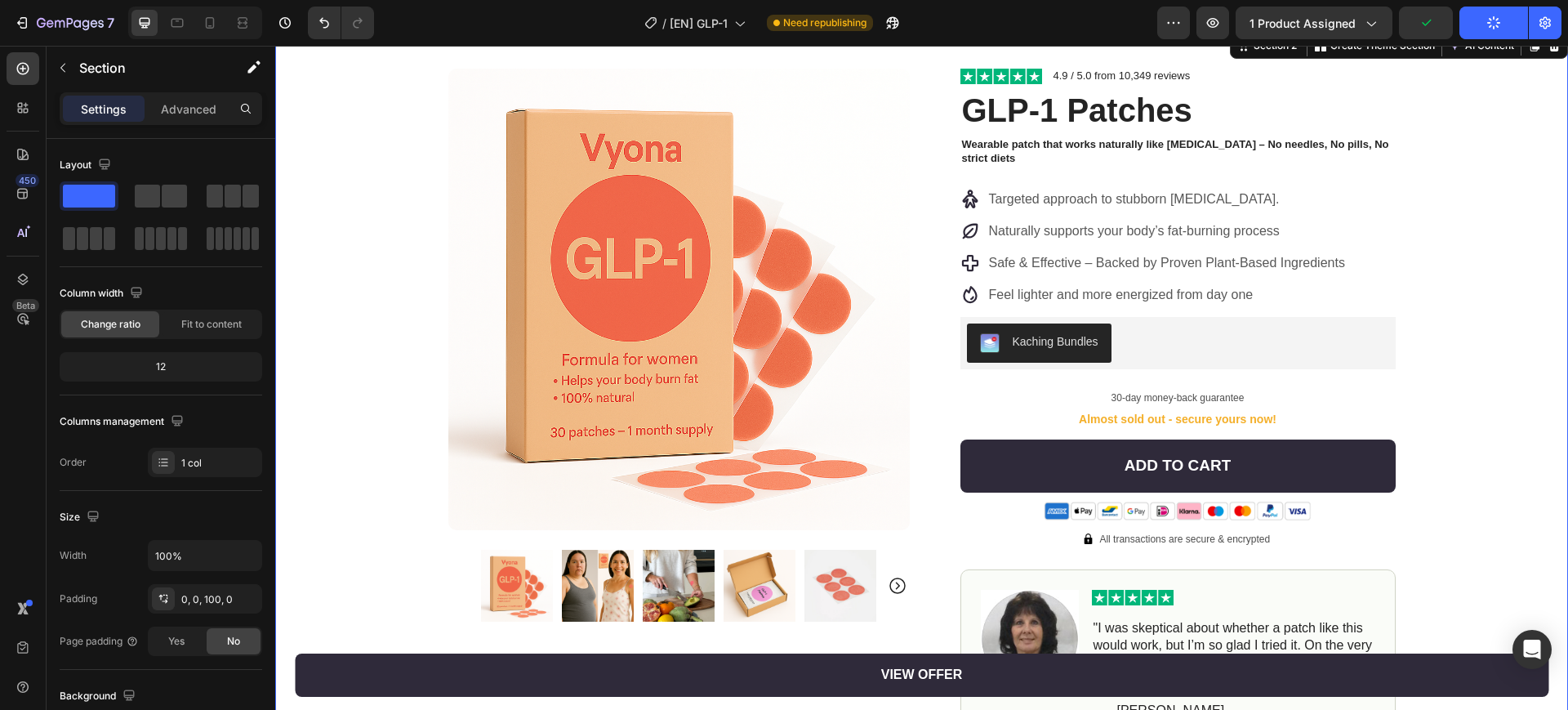
scroll to position [0, 0]
